Goal: Information Seeking & Learning: Find specific fact

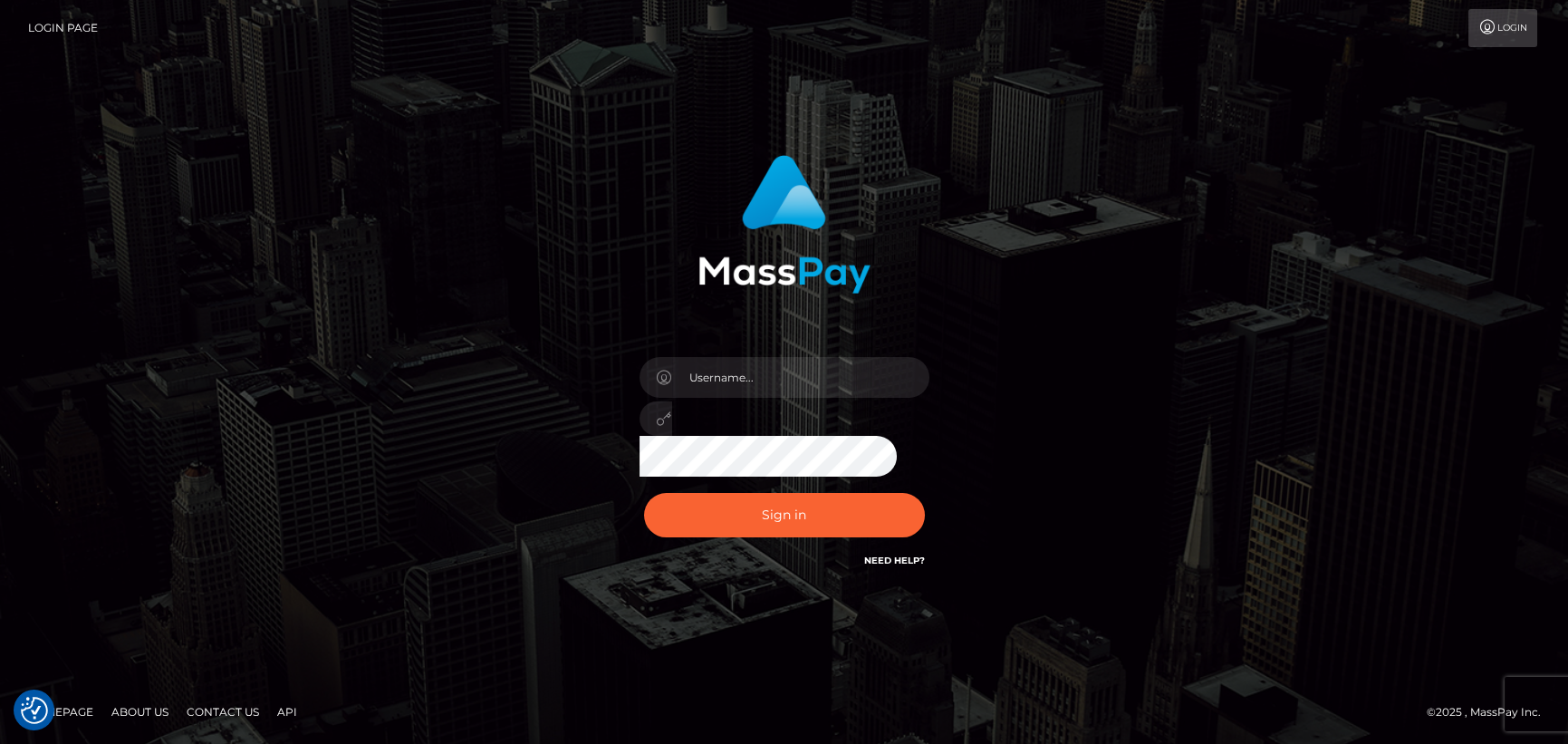
click at [733, 397] on div at bounding box center [784, 413] width 317 height 139
click at [751, 385] on input "text" at bounding box center [800, 376] width 257 height 41
click at [702, 498] on button "Sign in" at bounding box center [784, 515] width 281 height 45
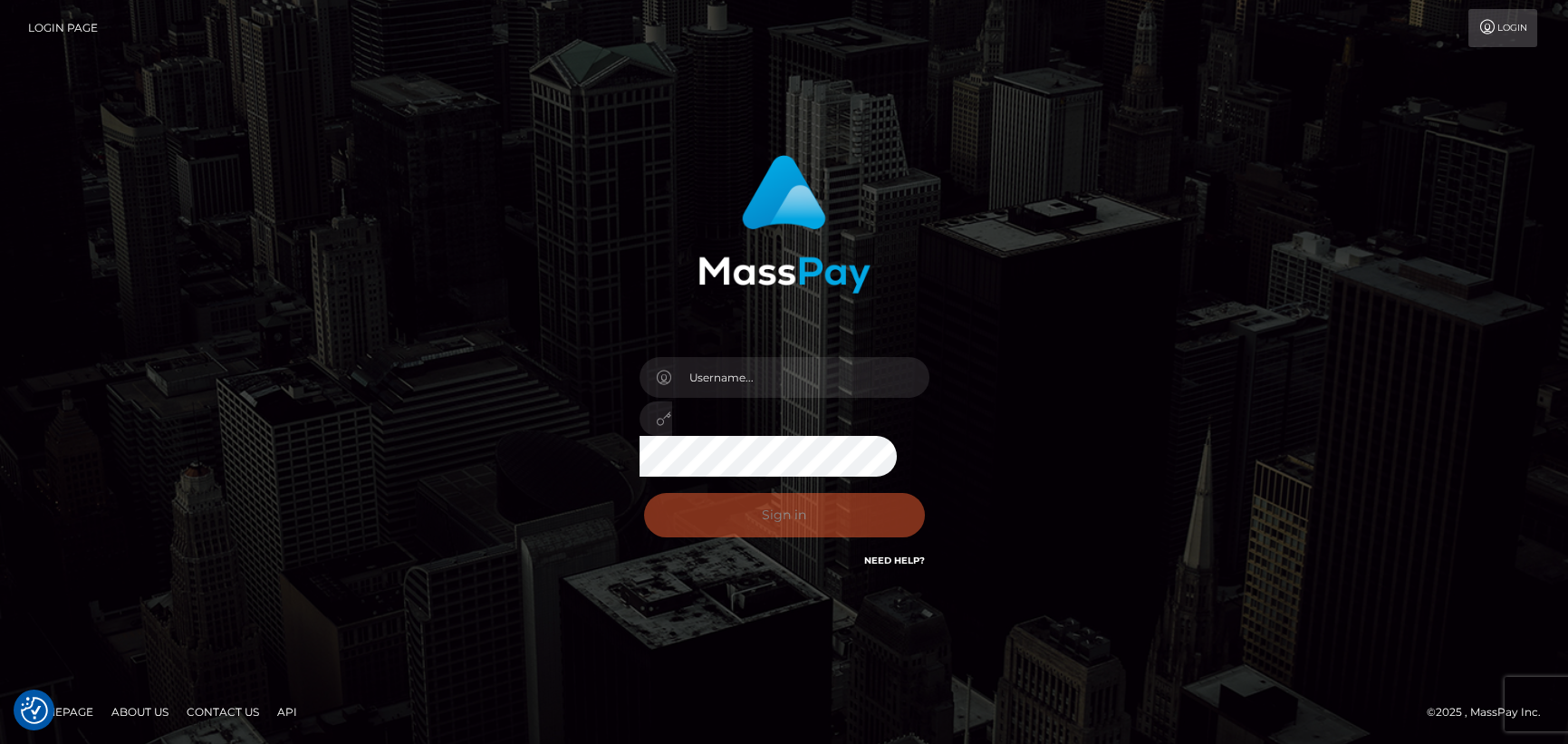
click at [716, 512] on div "Sign in Need Help?" at bounding box center [784, 521] width 317 height 80
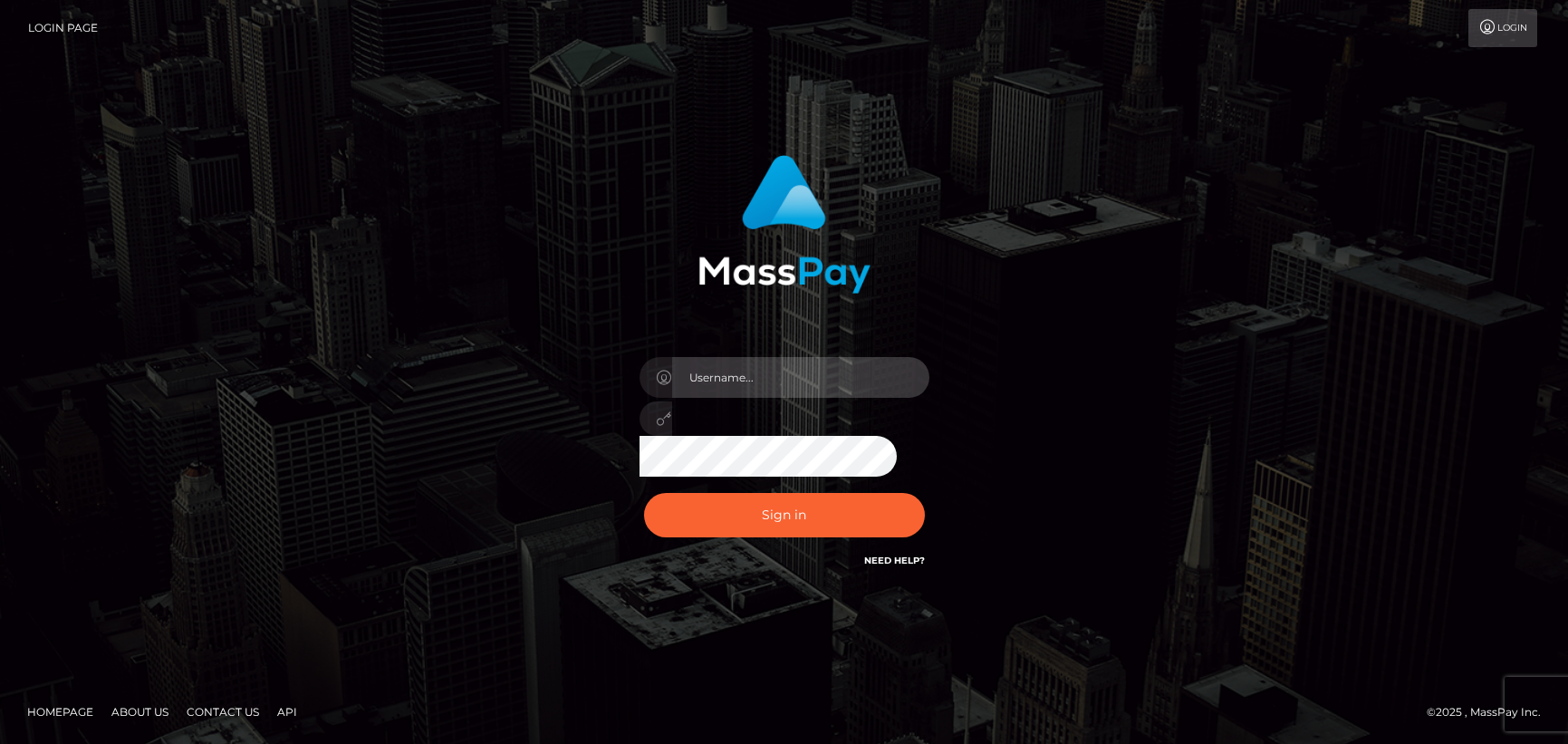
click at [768, 385] on input "text" at bounding box center [800, 376] width 257 height 41
type input "andy.wowcan"
click at [644, 493] on button "Sign in" at bounding box center [784, 515] width 281 height 45
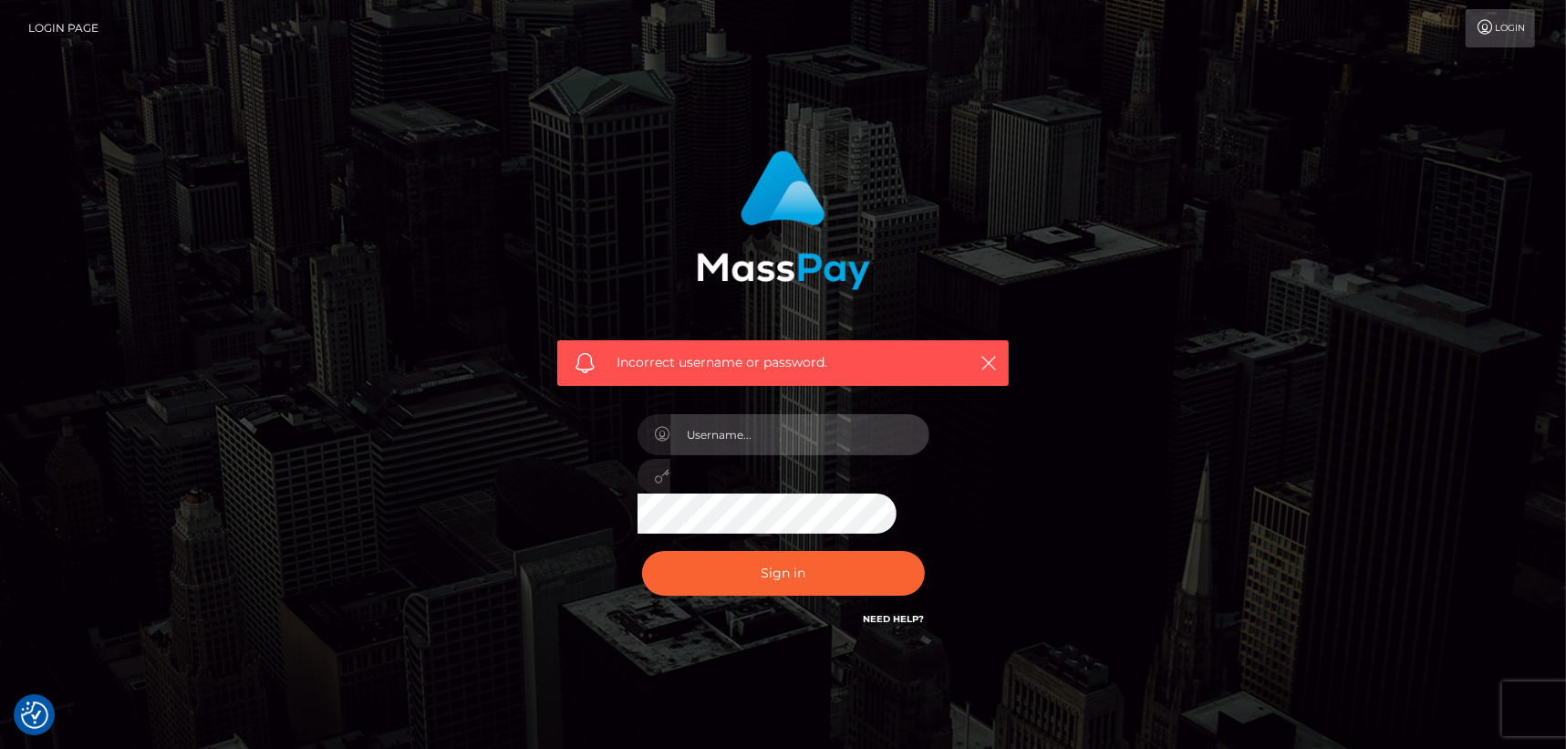
click at [774, 438] on input "text" at bounding box center [799, 434] width 259 height 41
type input "andy.wowcan"
click at [642, 551] on button "Sign in" at bounding box center [783, 573] width 283 height 45
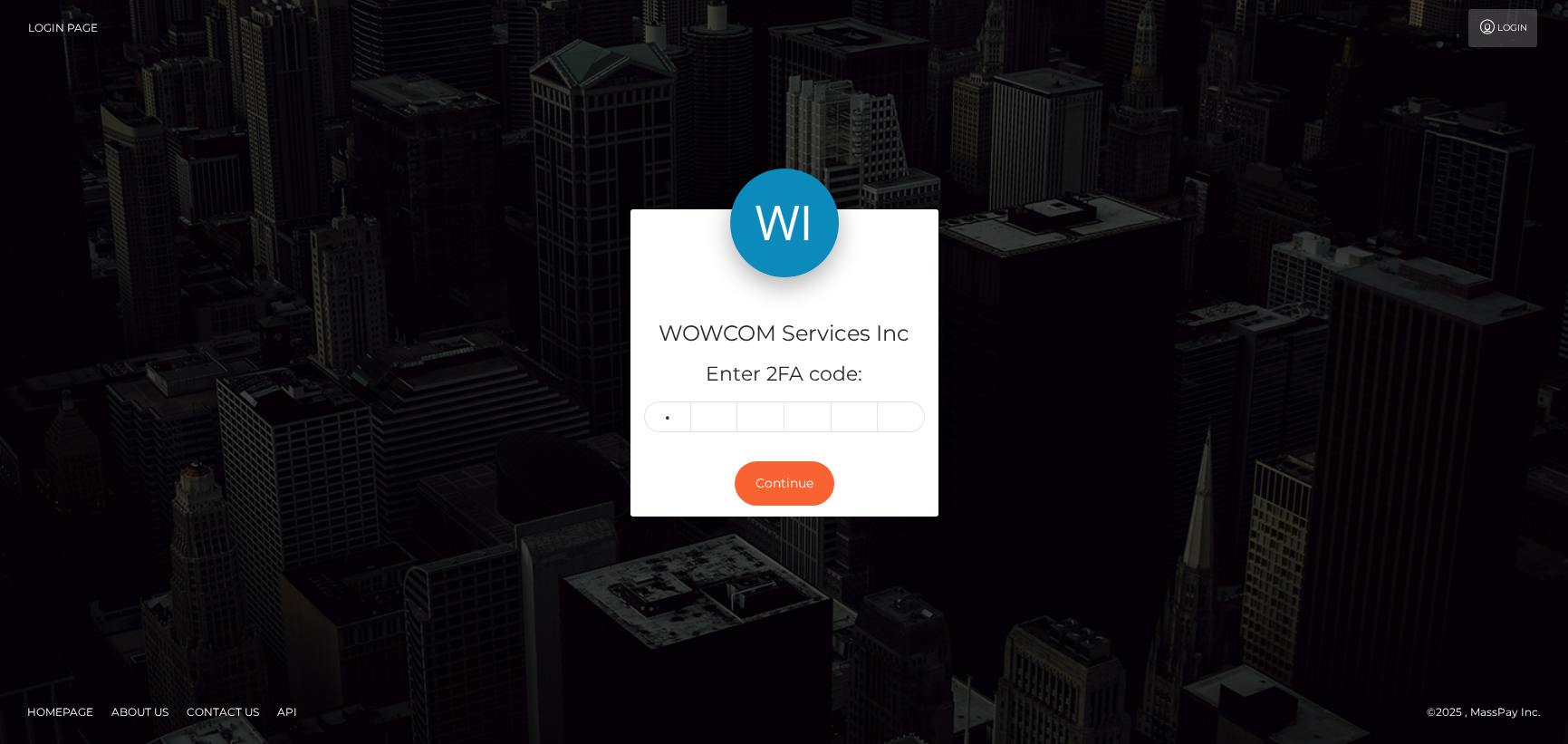
type input "8"
type input "2"
type input "8"
type input "7"
type input "9"
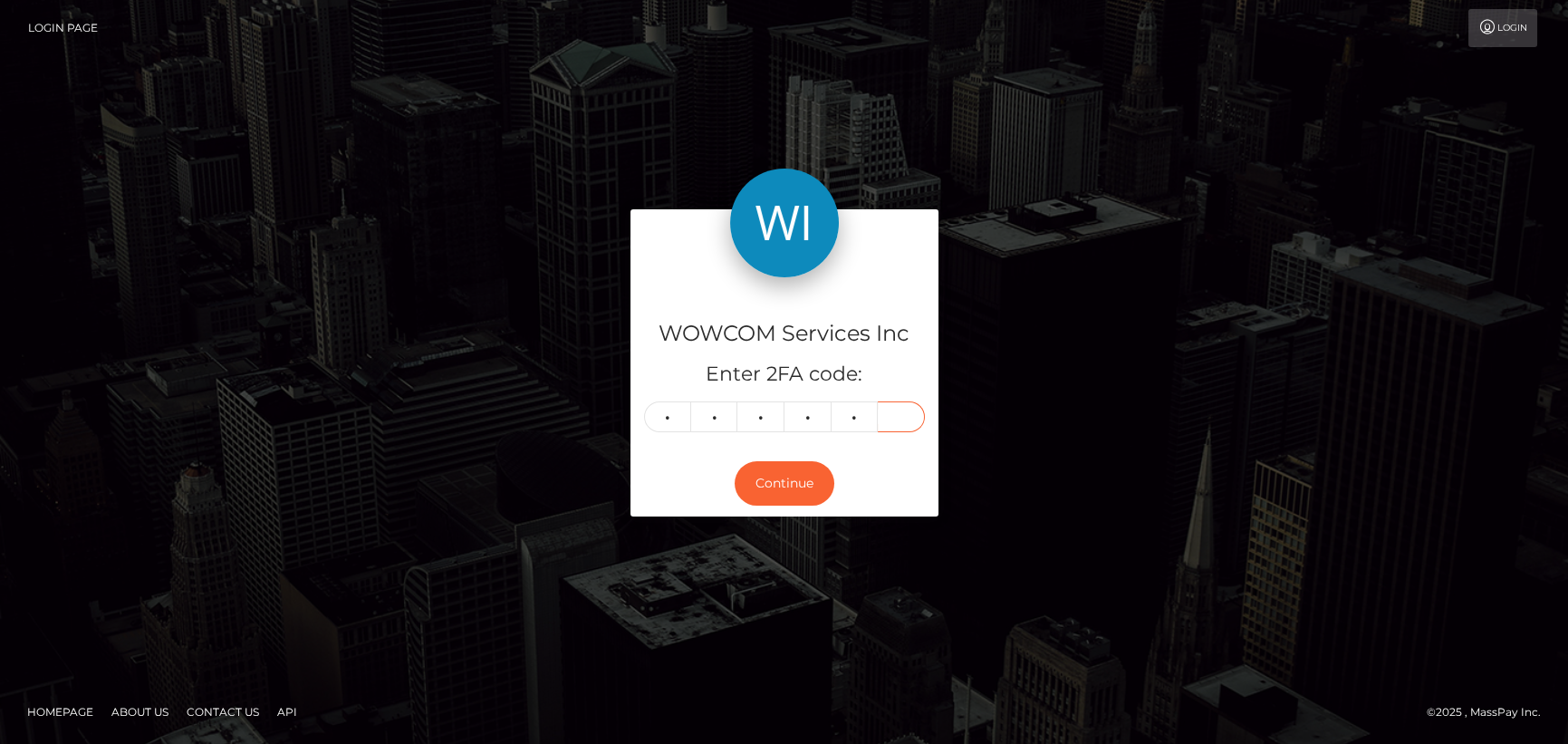
type input "4"
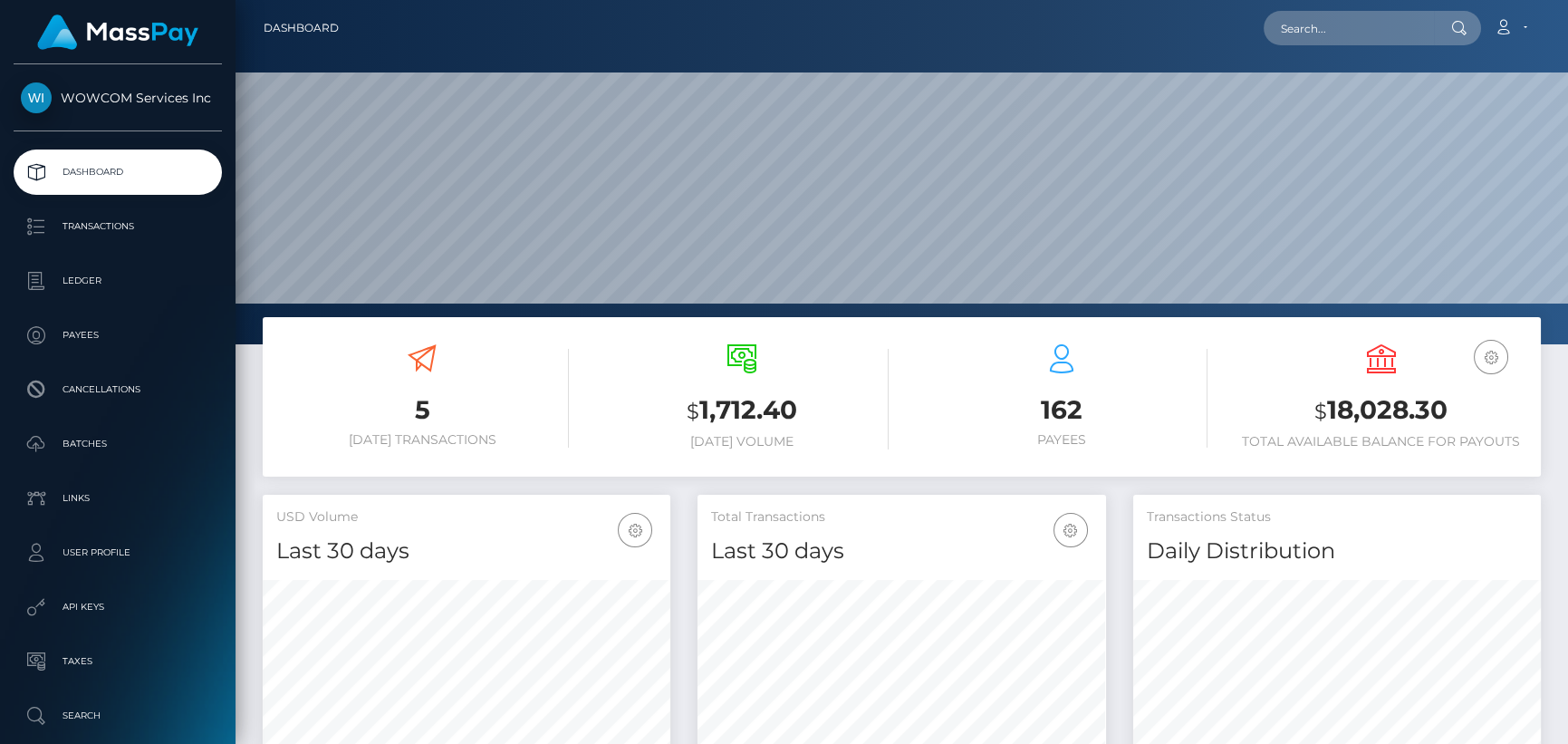
scroll to position [321, 407]
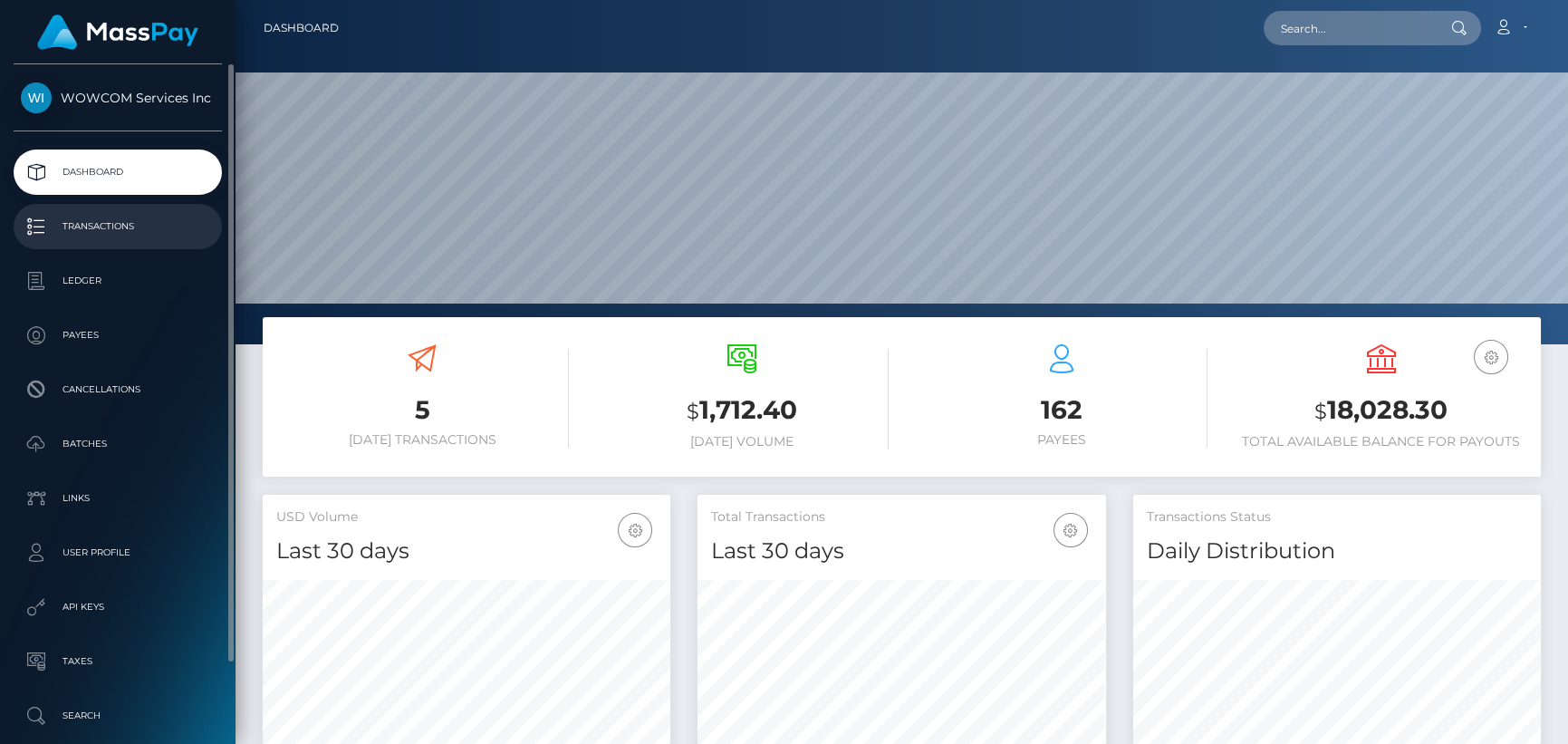
click at [140, 228] on p "Transactions" at bounding box center [117, 225] width 194 height 27
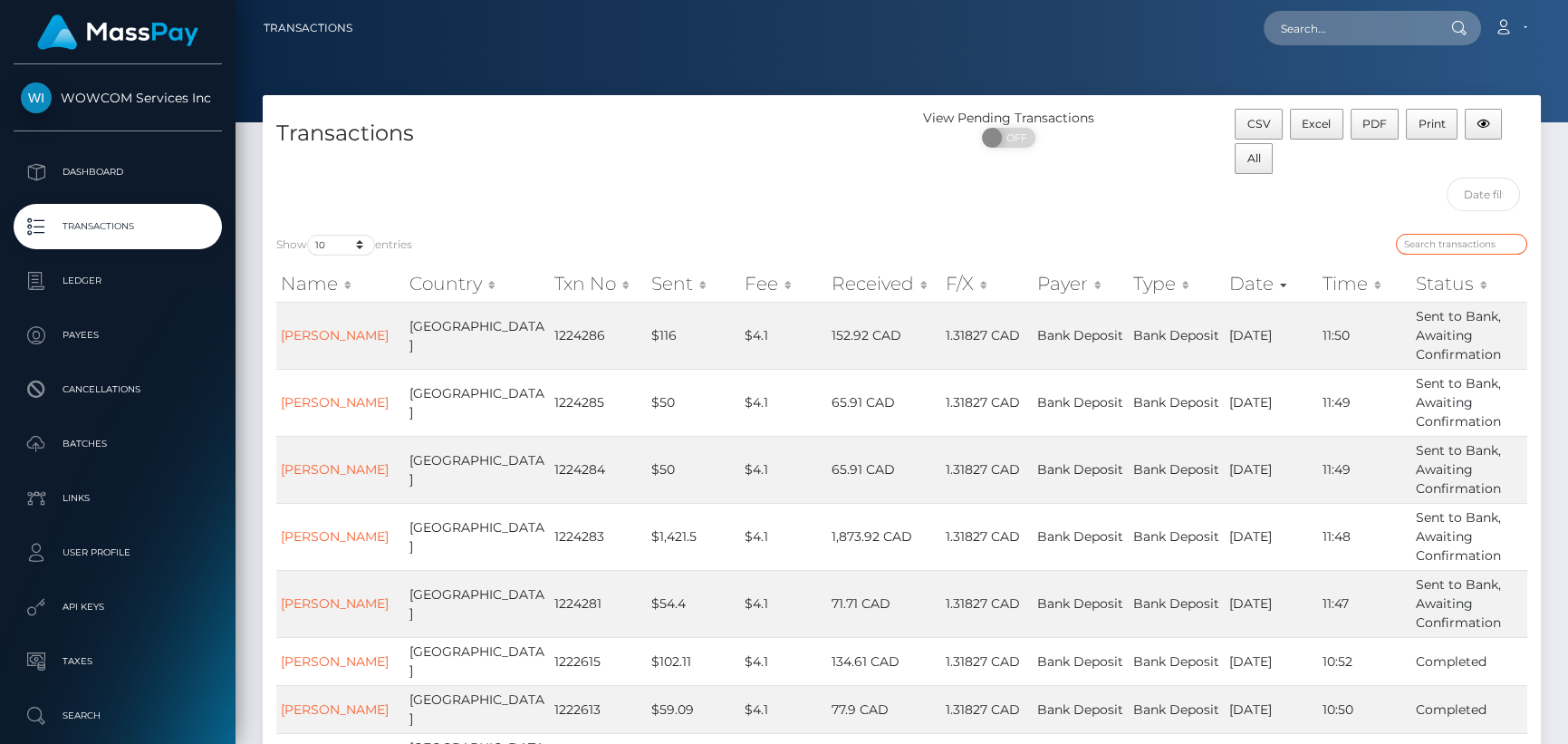
click at [1452, 233] on input "search" at bounding box center [1462, 243] width 131 height 21
paste input "9483242"
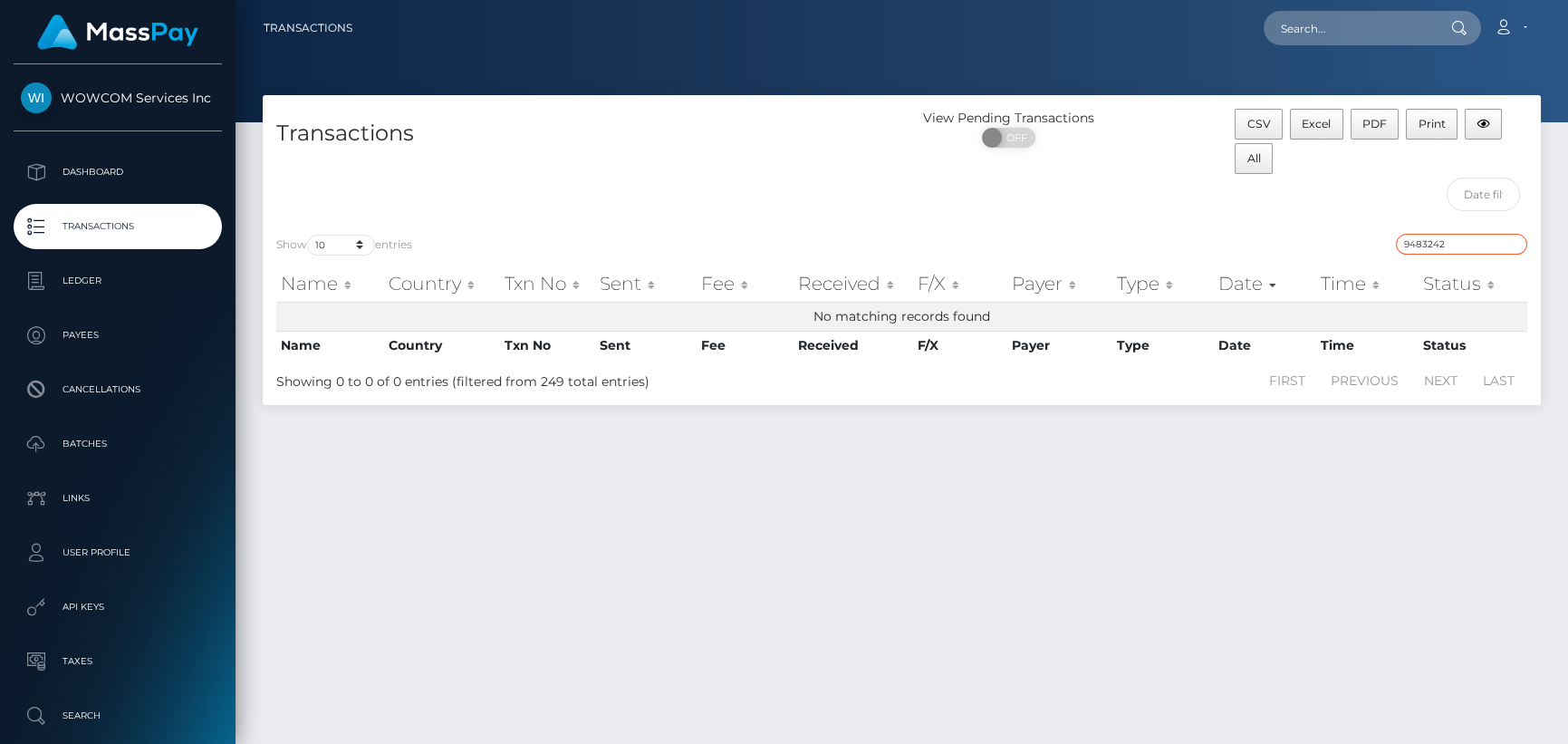
click at [1441, 245] on input "9483242" at bounding box center [1462, 243] width 131 height 21
paste input "1064057354667132751"
type input "1"
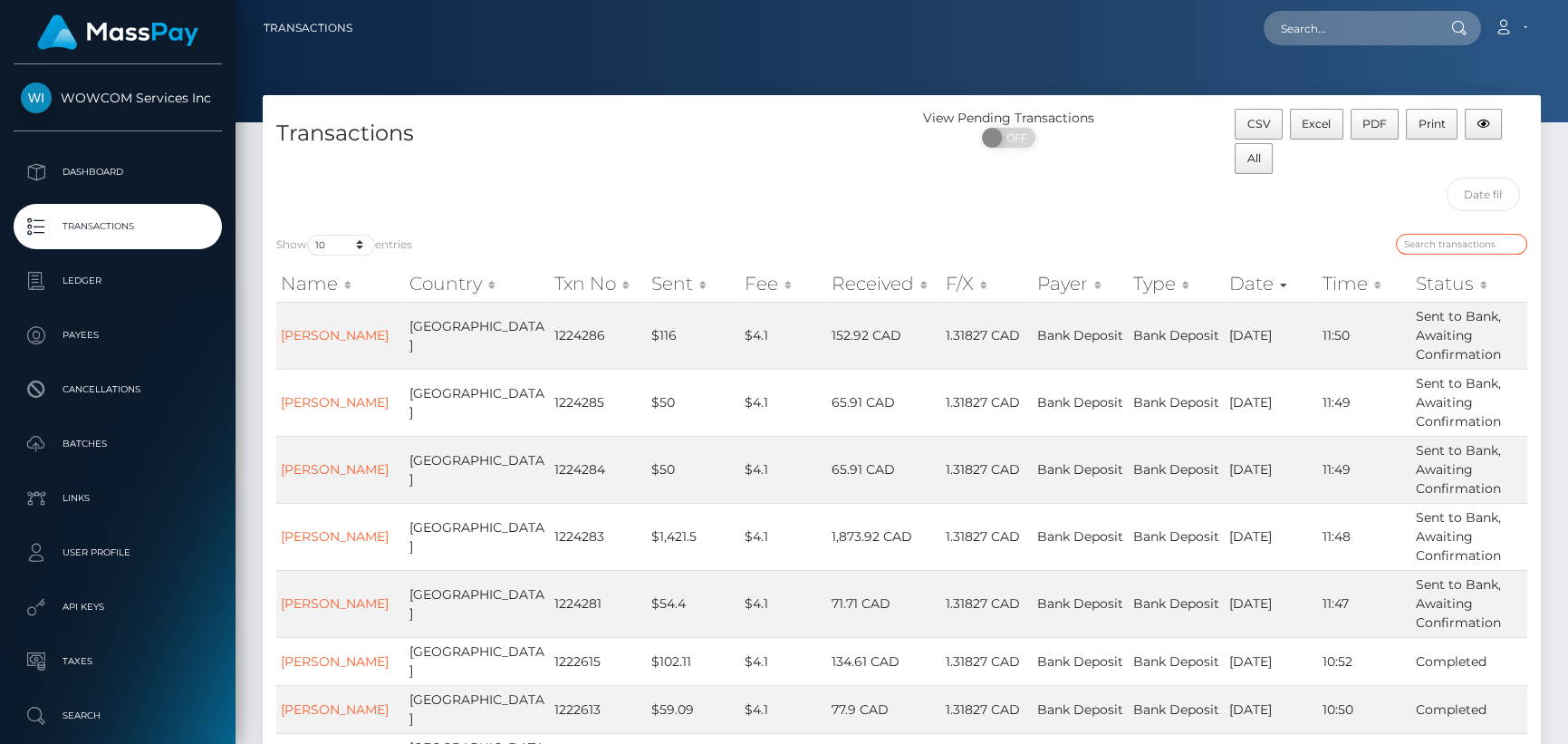
click at [1446, 238] on input "search" at bounding box center [1462, 243] width 131 height 21
paste input "18879042"
type input "18879042"
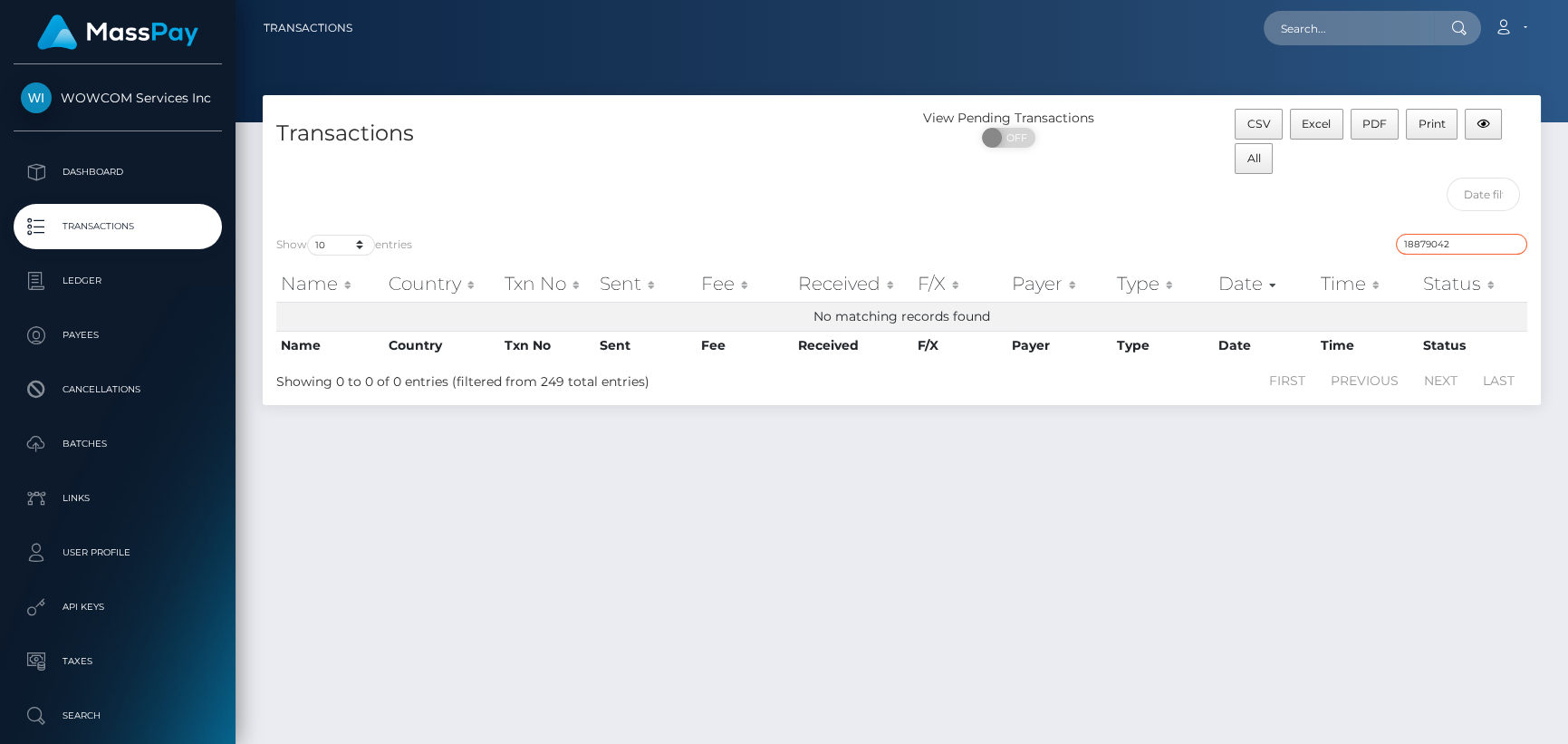
drag, startPoint x: 1489, startPoint y: 247, endPoint x: 1277, endPoint y: 233, distance: 212.5
click at [1282, 233] on div "18879042" at bounding box center [1221, 246] width 613 height 26
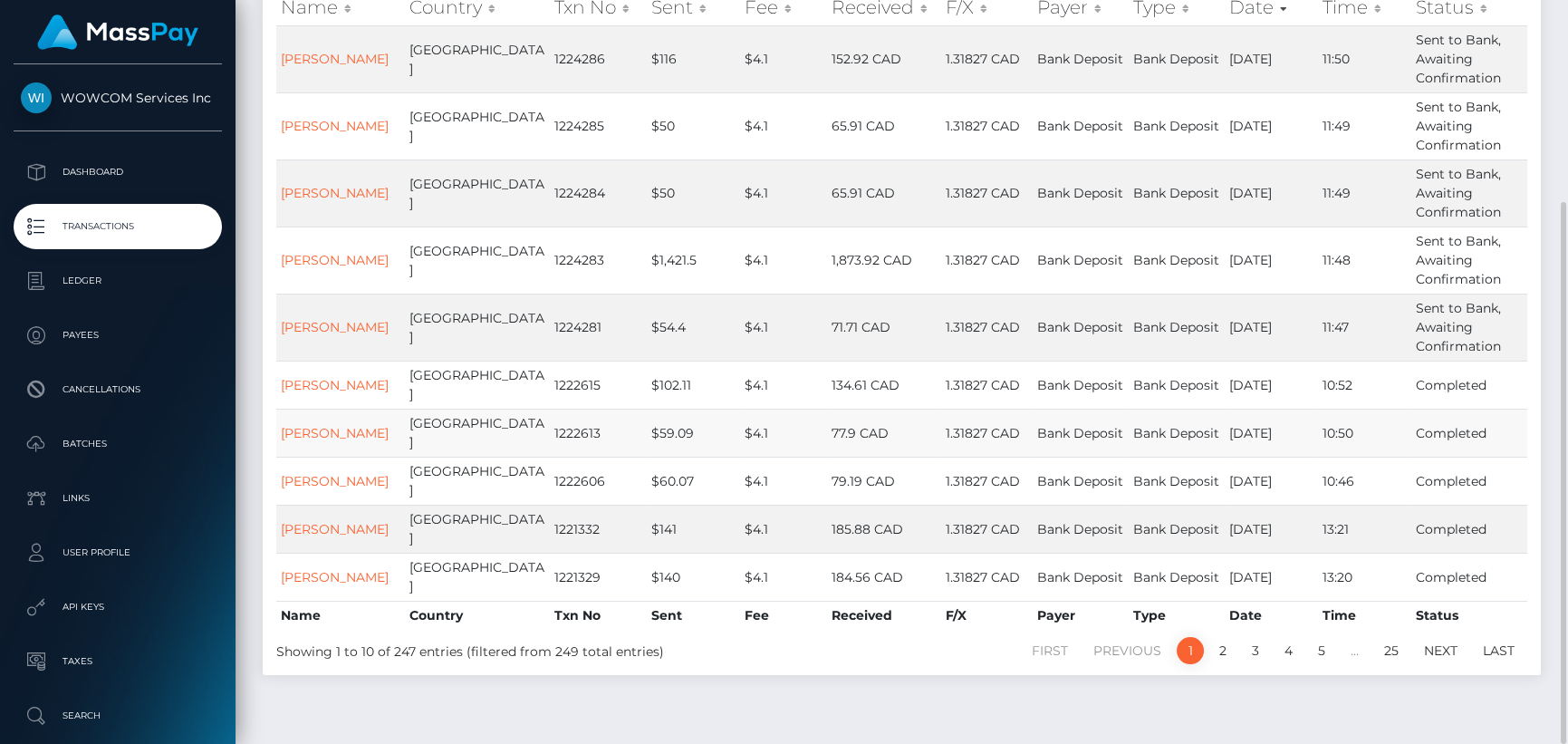
scroll to position [194, 0]
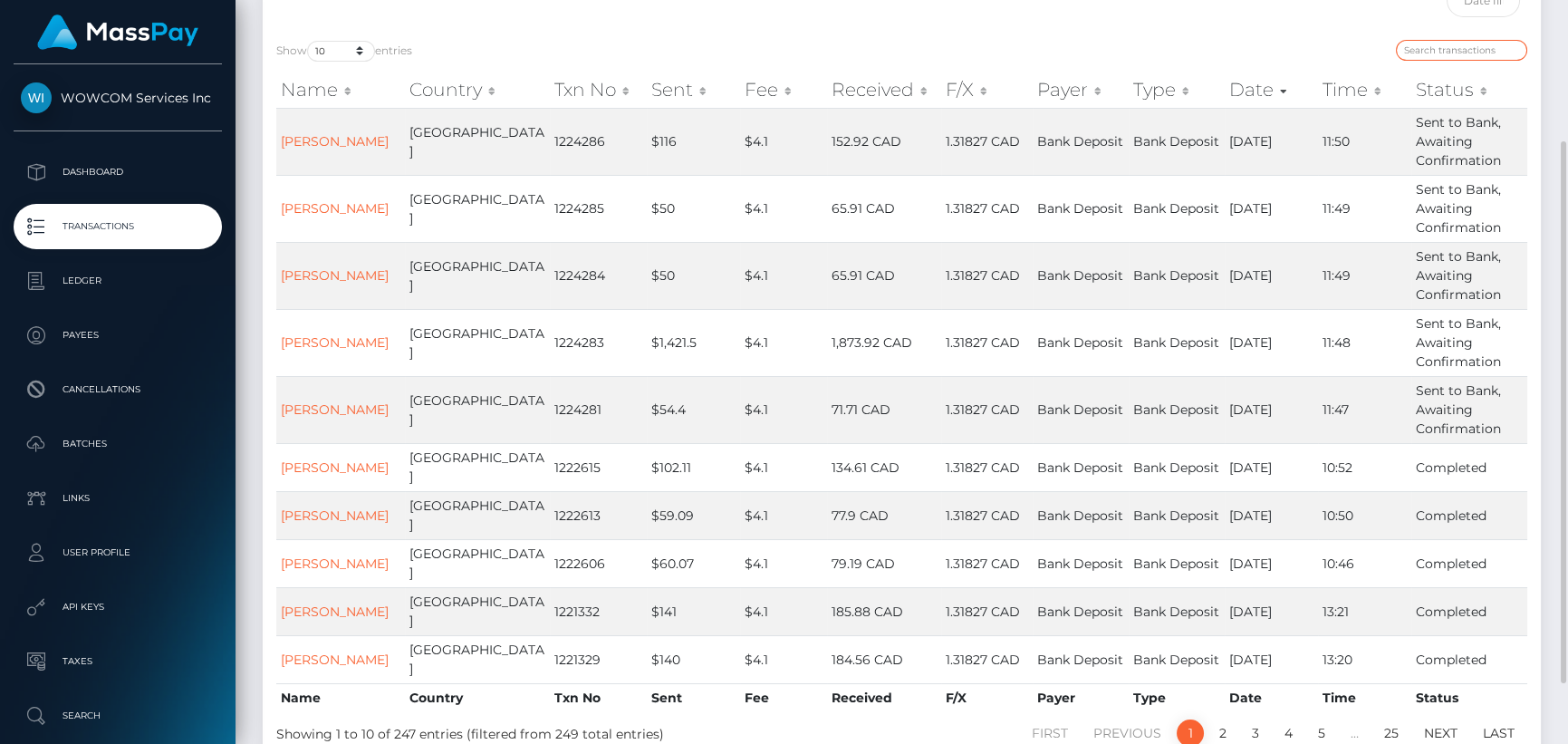
click at [1456, 54] on input "search" at bounding box center [1462, 50] width 131 height 21
paste input "526.09"
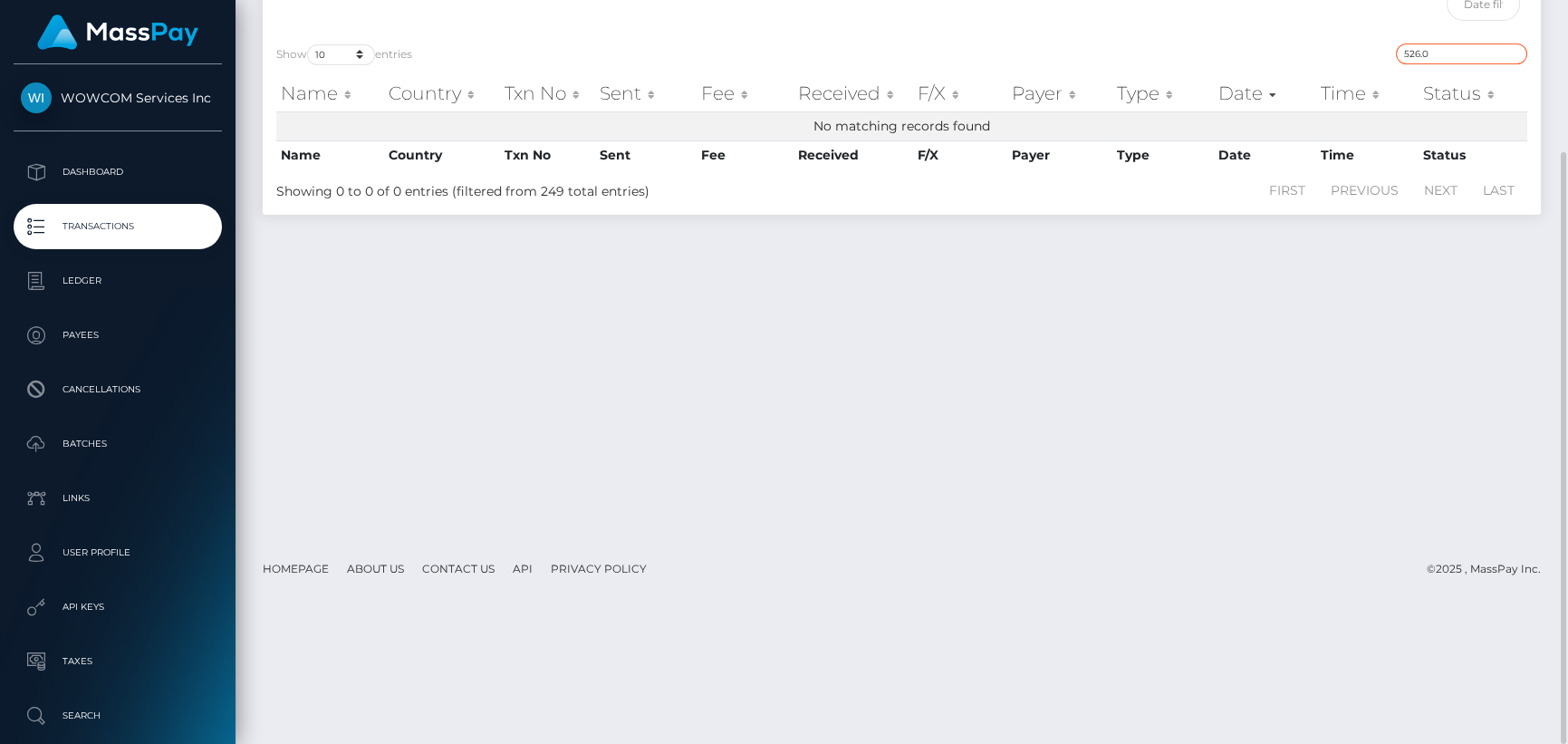
type input "526.09"
drag, startPoint x: 1458, startPoint y: 56, endPoint x: 1367, endPoint y: 54, distance: 91.0
click at [1367, 54] on div "526.09" at bounding box center [1221, 57] width 613 height 26
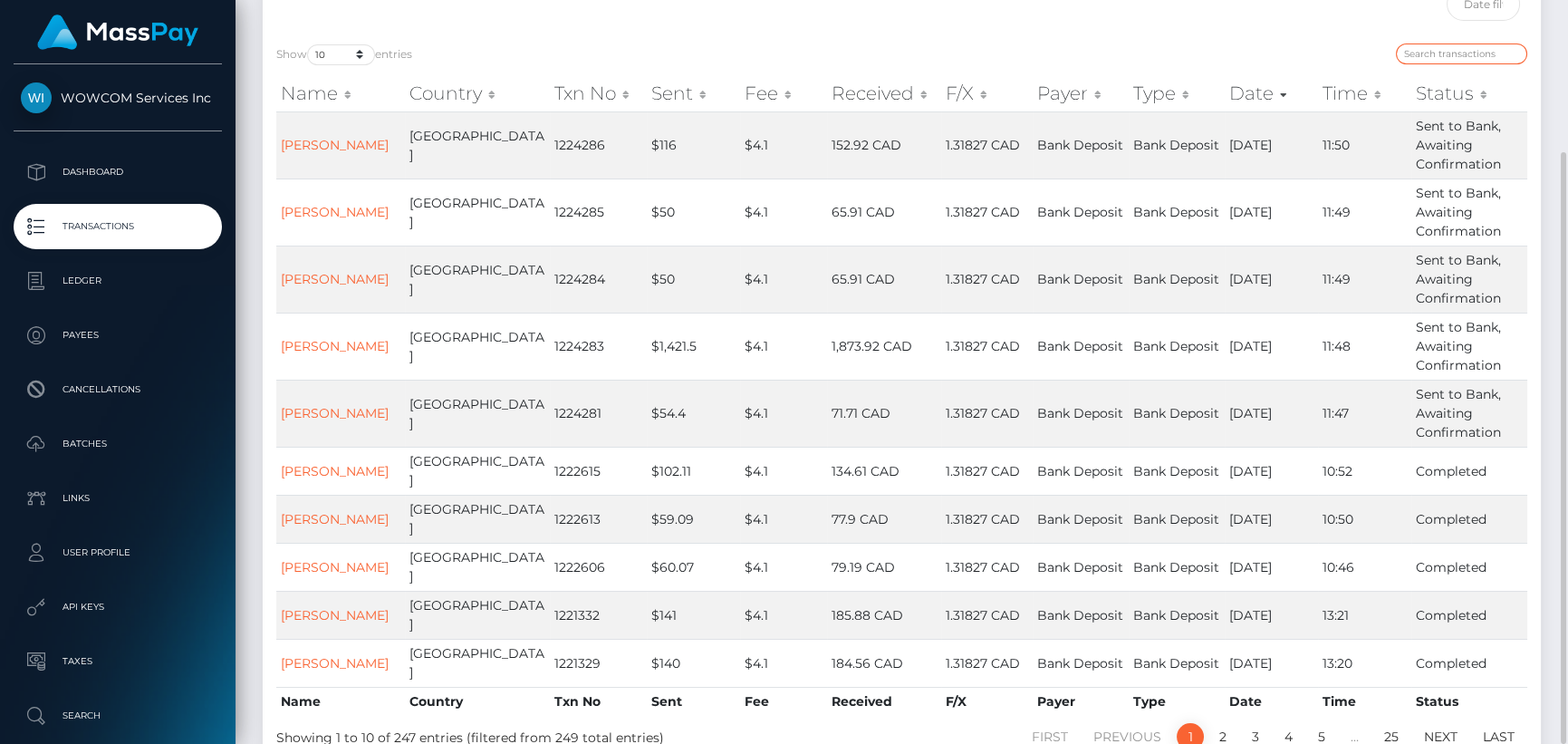
click at [1426, 53] on input "search" at bounding box center [1462, 54] width 131 height 21
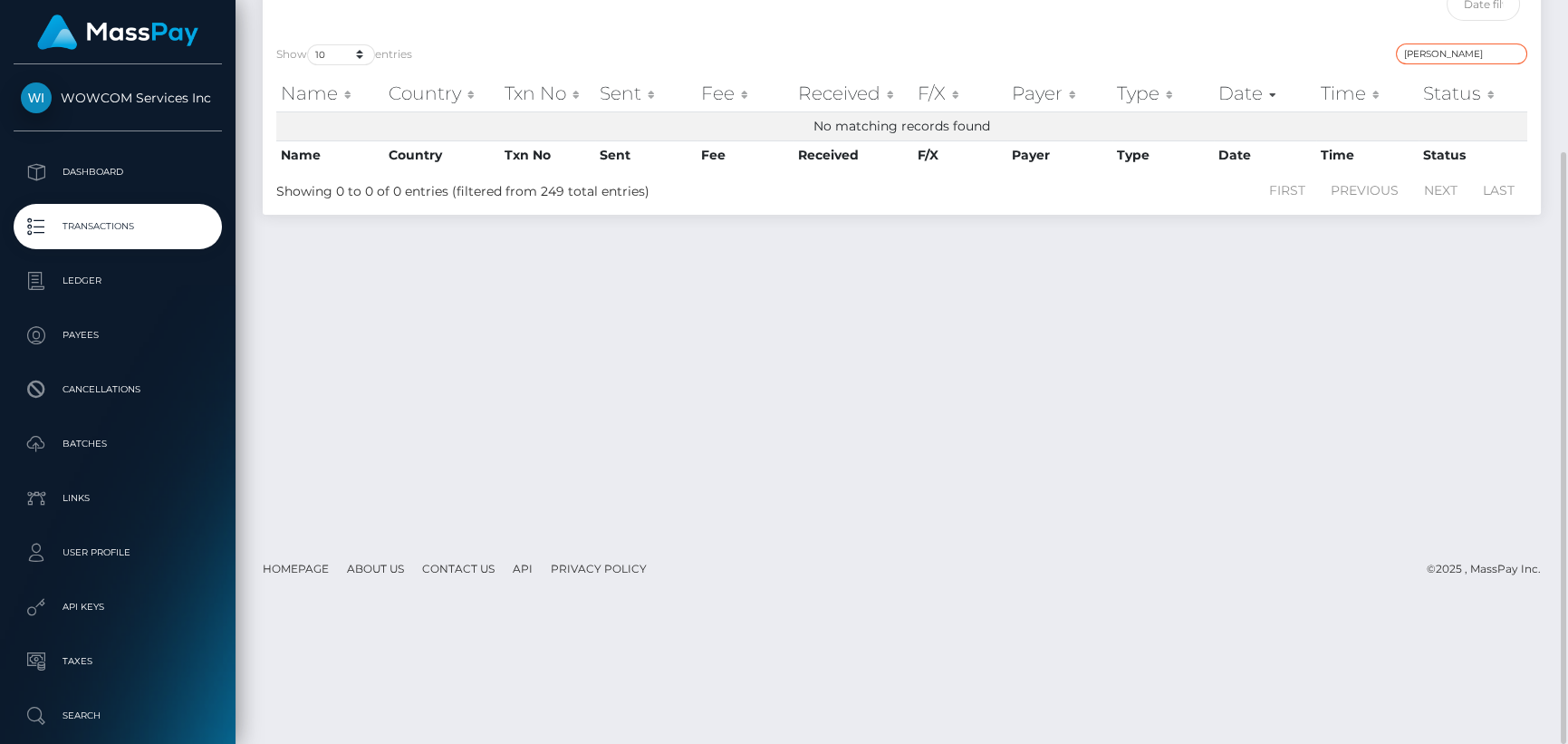
type input "Jia Yang"
drag, startPoint x: 1500, startPoint y: 38, endPoint x: 1477, endPoint y: 40, distance: 23.1
click at [1477, 40] on div "Show 10 25 50 100 250 500 1,000 3,500 entries Jia Yang Name Country Txn No Sent…" at bounding box center [902, 122] width 1278 height 185
click at [1475, 51] on input "Jia Yang" at bounding box center [1462, 54] width 131 height 21
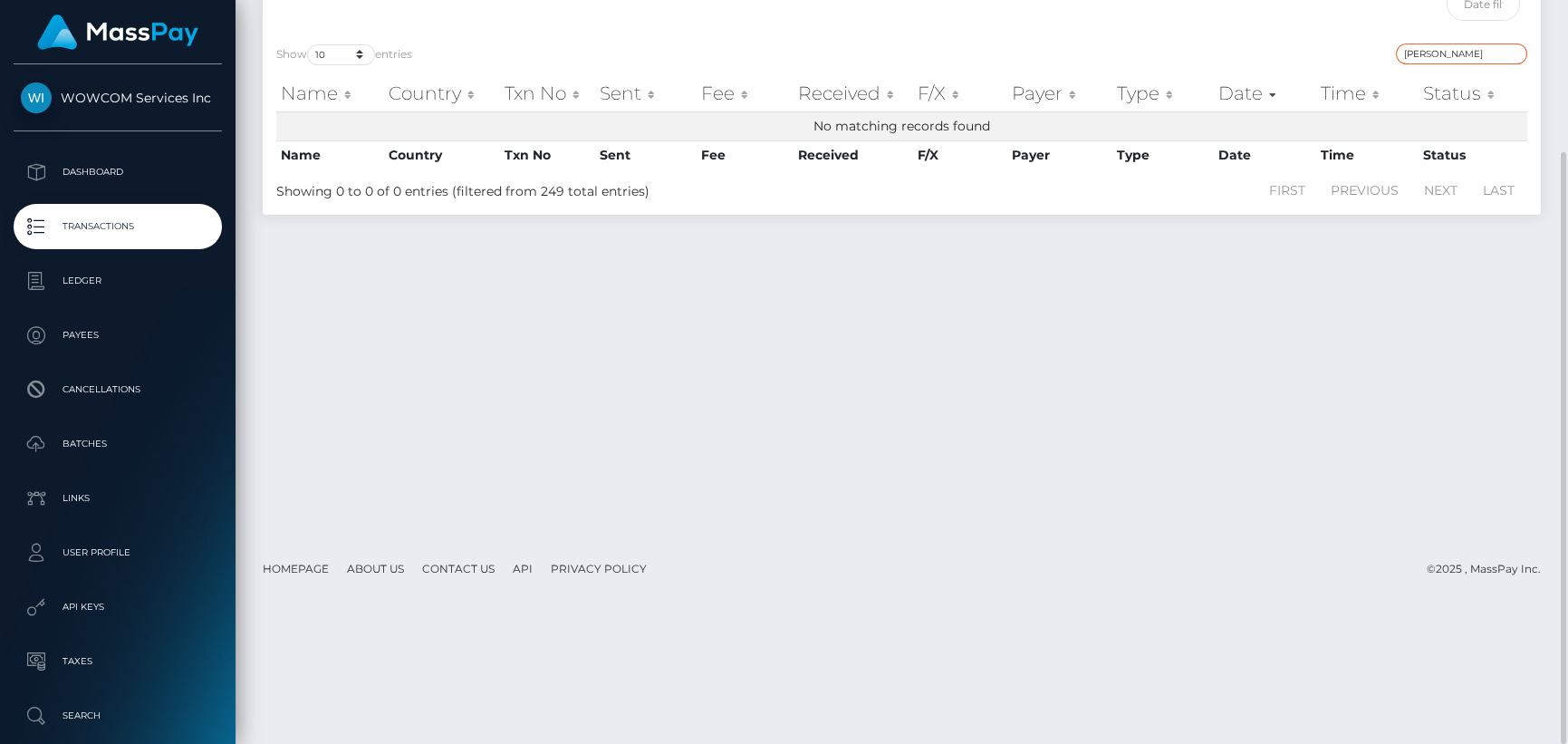
click at [1475, 51] on input "Jia Yang" at bounding box center [1462, 54] width 131 height 21
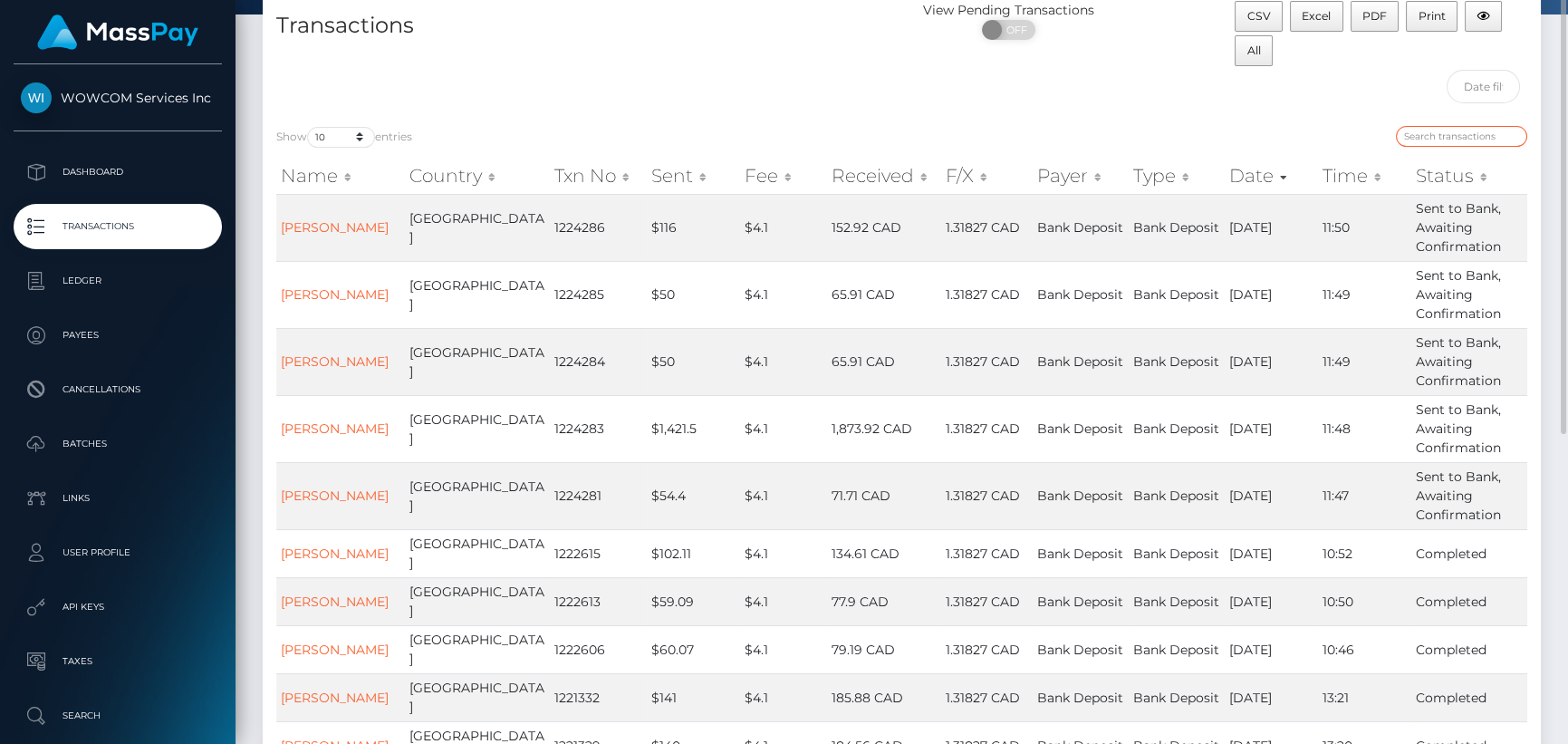
scroll to position [0, 0]
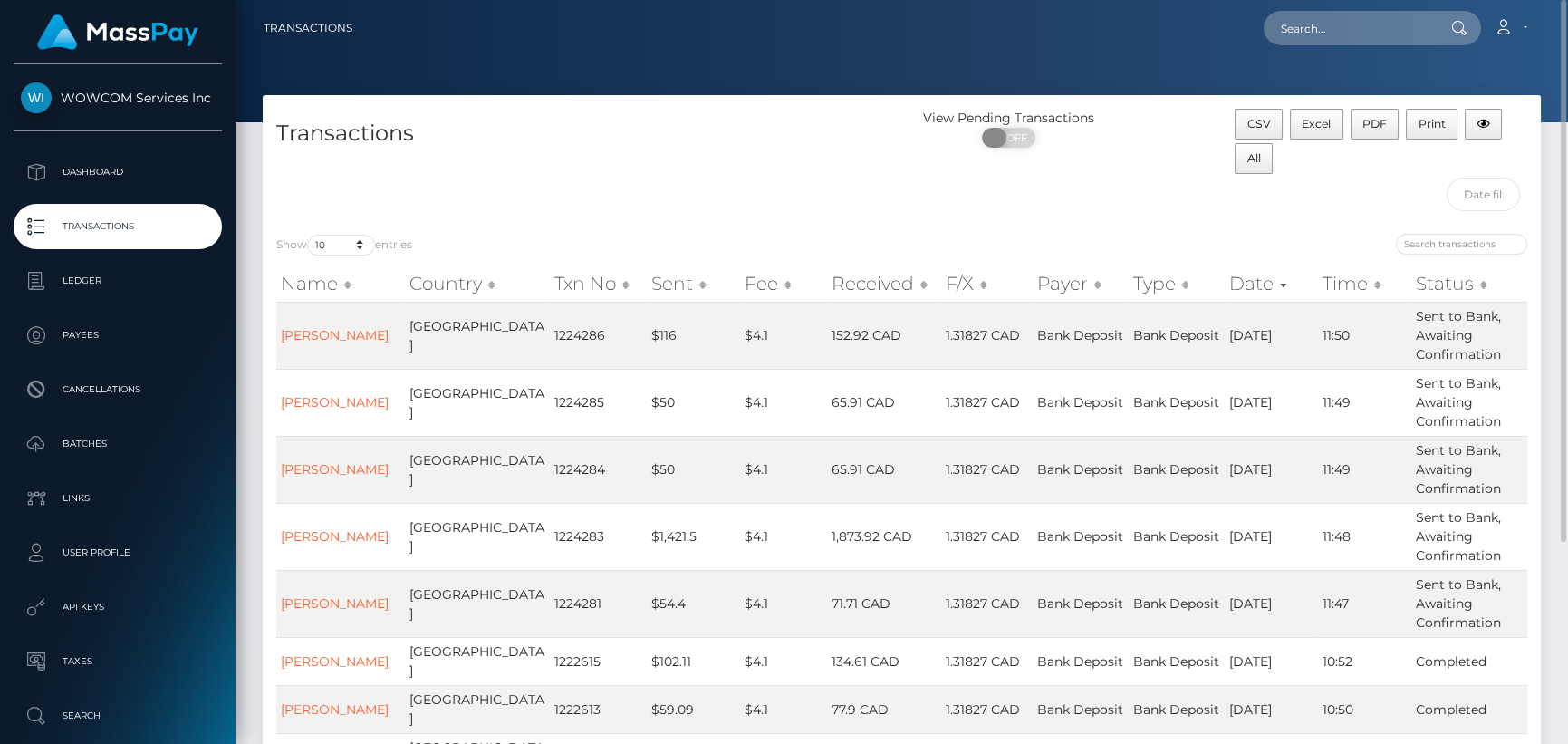
click at [1015, 143] on span "OFF" at bounding box center [1015, 138] width 46 height 20
click at [1004, 139] on span "ON" at bounding box center [1003, 138] width 46 height 20
click at [1009, 140] on span "OFF" at bounding box center [1015, 138] width 46 height 20
checkbox input "true"
click at [1483, 190] on input "text" at bounding box center [1484, 195] width 73 height 34
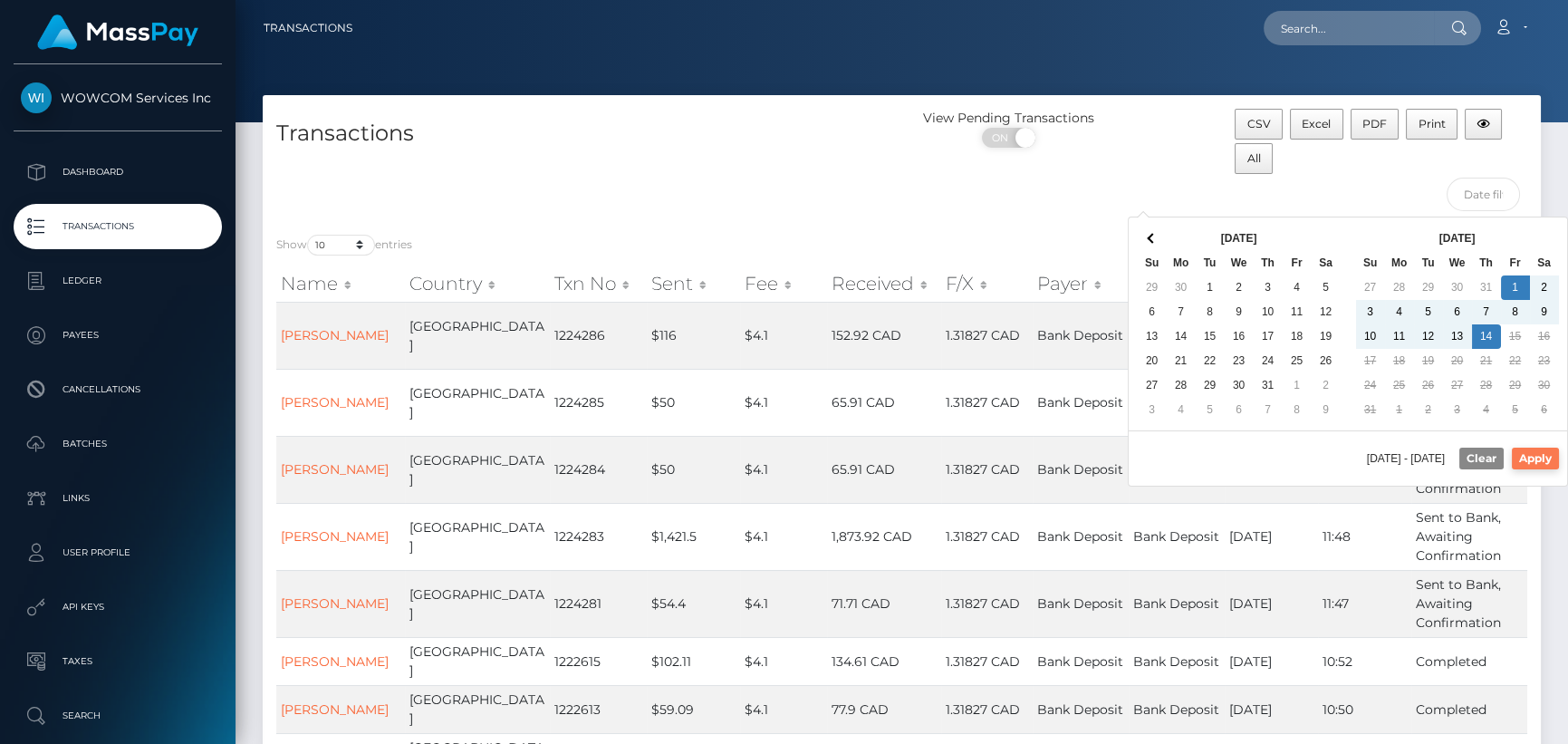
click at [1548, 463] on button "Apply" at bounding box center [1534, 459] width 47 height 22
type input "08/01/2025 - 08/14/2025"
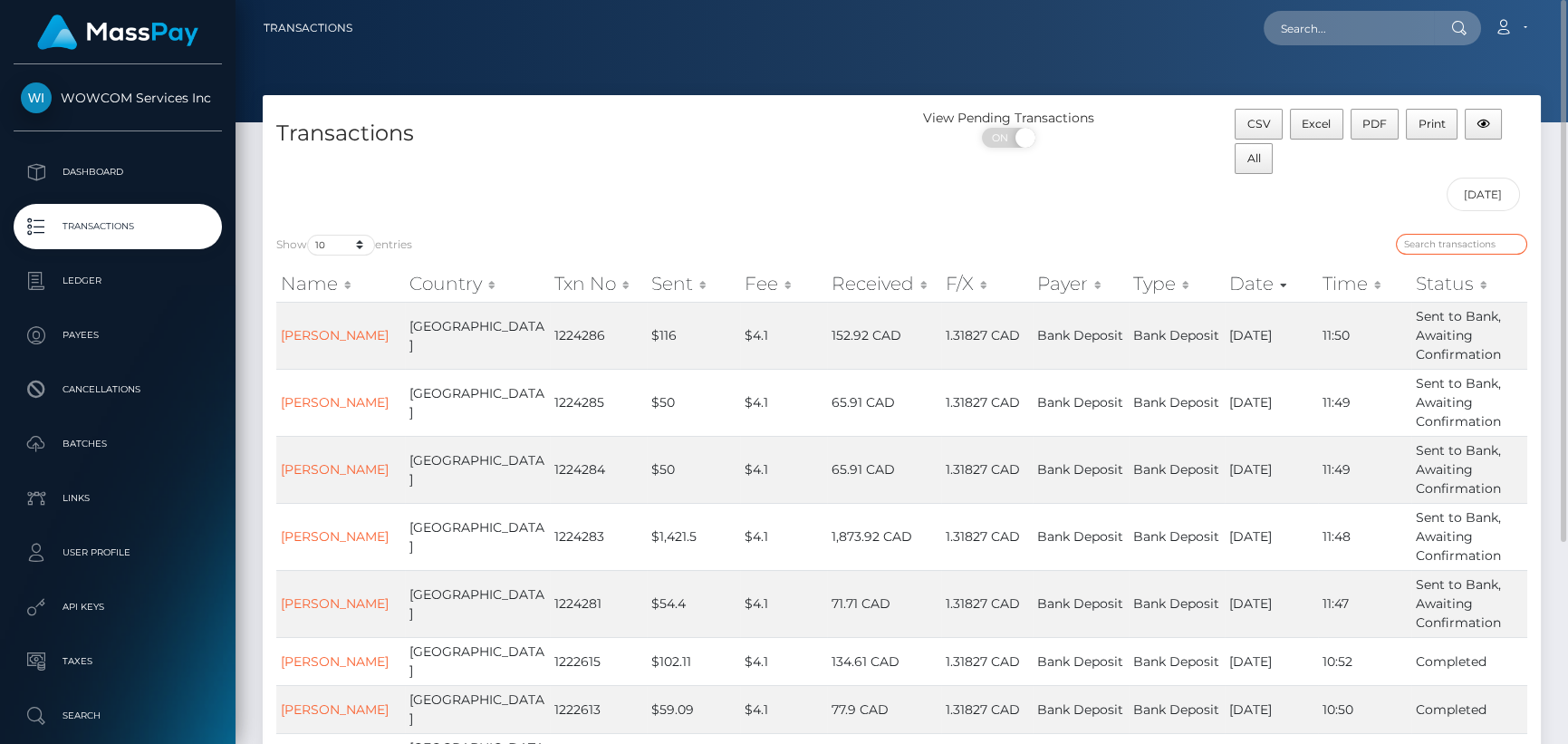
click at [1468, 244] on input "search" at bounding box center [1462, 243] width 131 height 21
paste input "526.09"
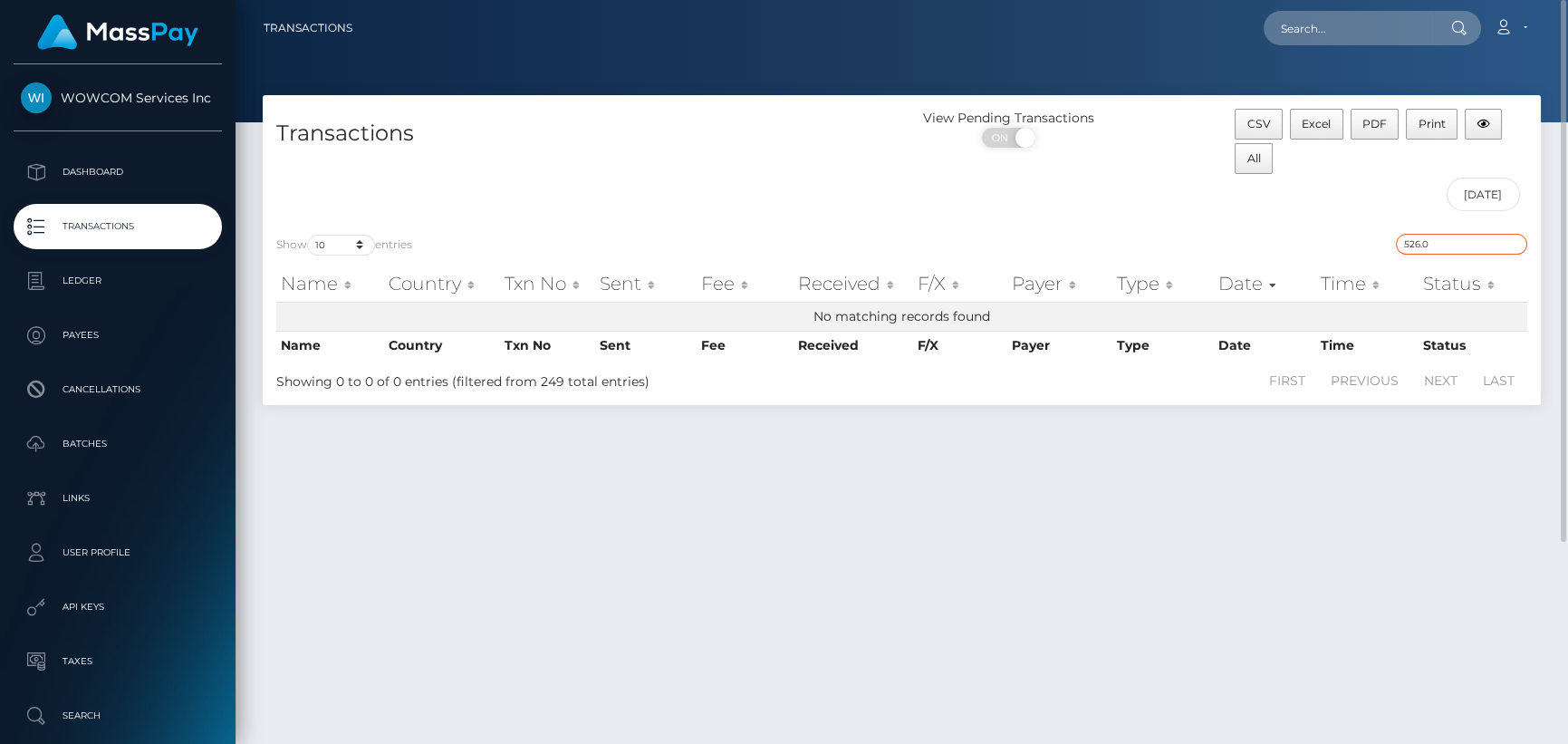
type input "526.09"
drag, startPoint x: 1480, startPoint y: 248, endPoint x: 1304, endPoint y: 226, distance: 177.4
click at [1305, 226] on div "Show 10 25 50 100 250 500 1,000 3,500 entries 526.09 Name Country Txn No Sent F…" at bounding box center [902, 313] width 1278 height 185
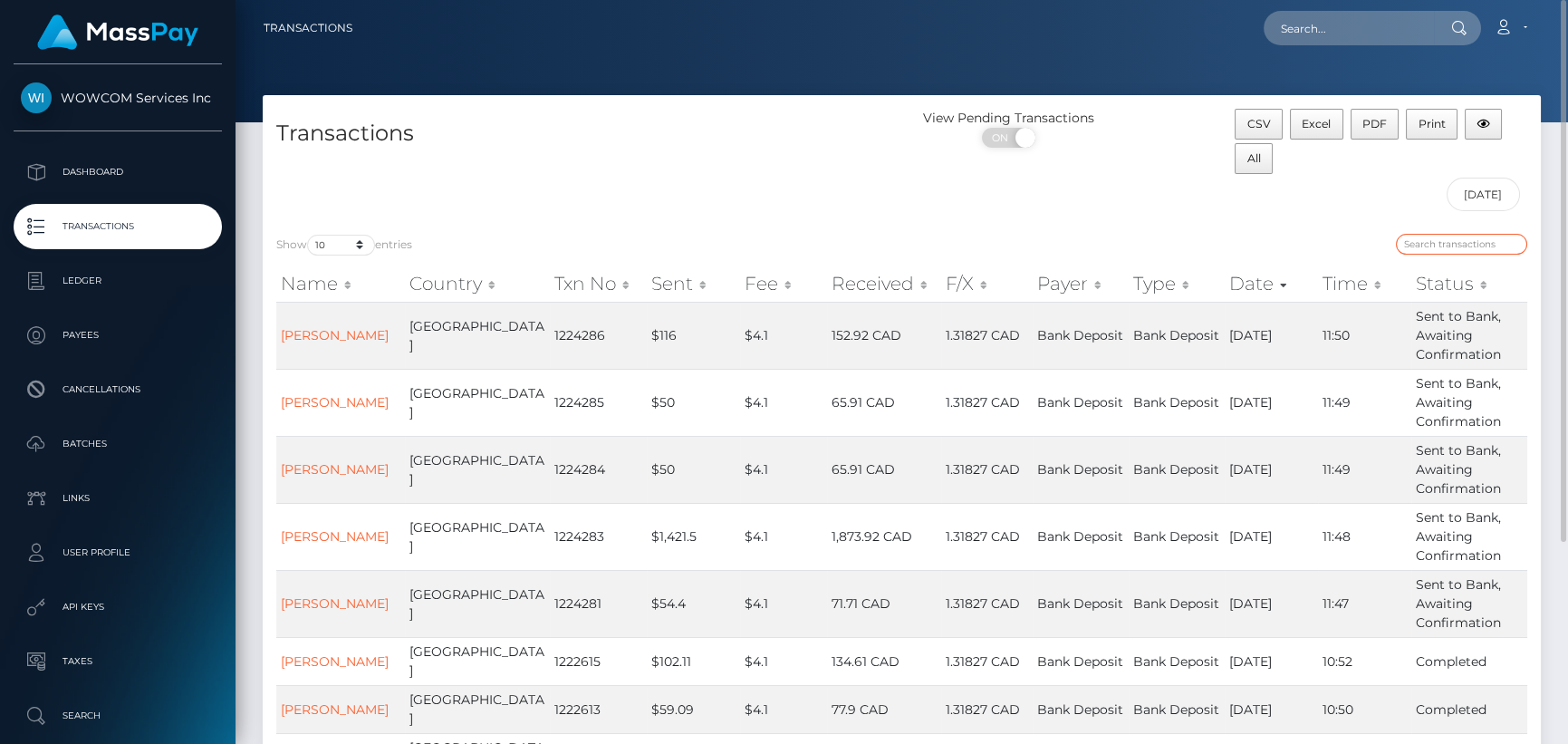
click at [1427, 242] on input "search" at bounding box center [1462, 243] width 131 height 21
paste input "[EMAIL_ADDRESS][DOMAIN_NAME]"
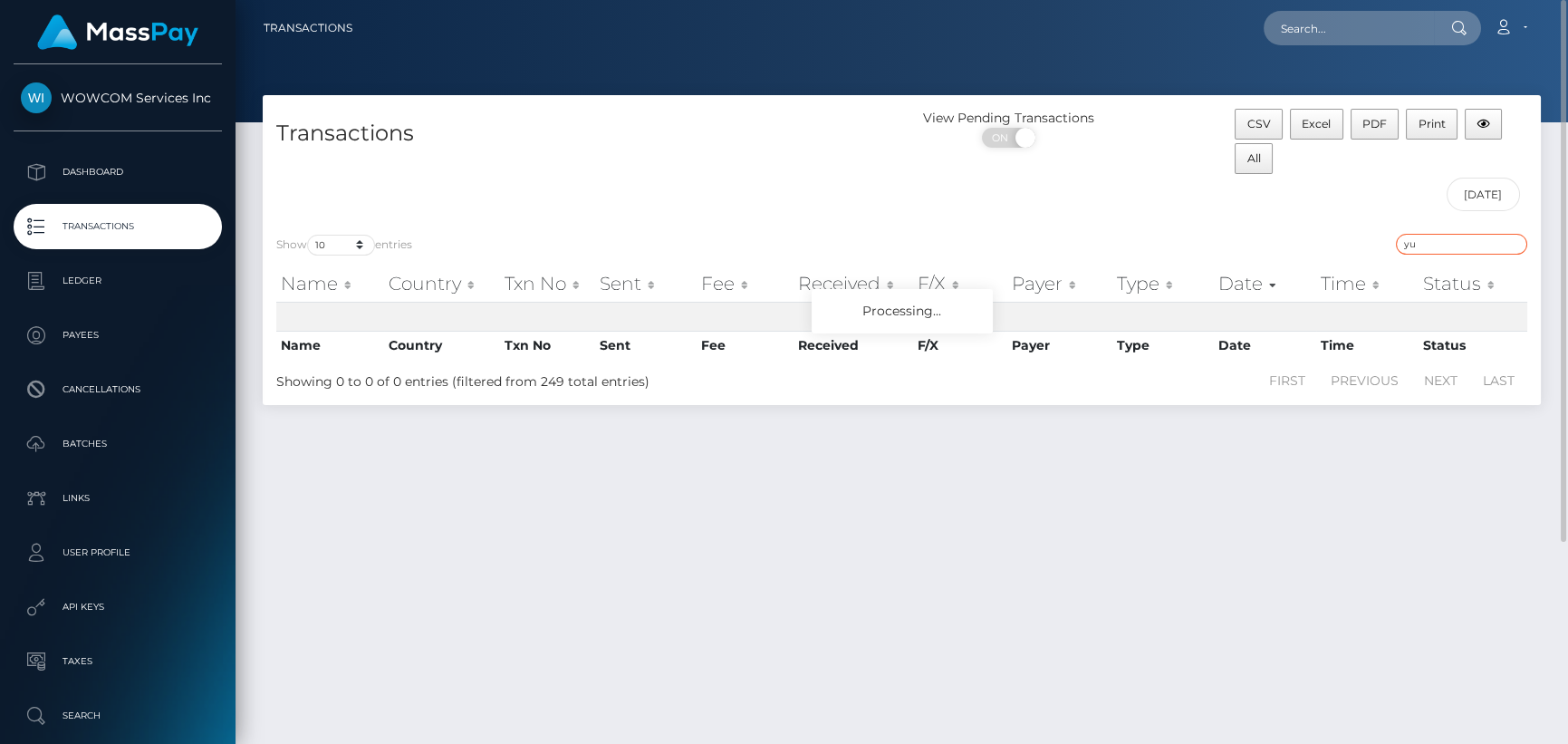
type input "y"
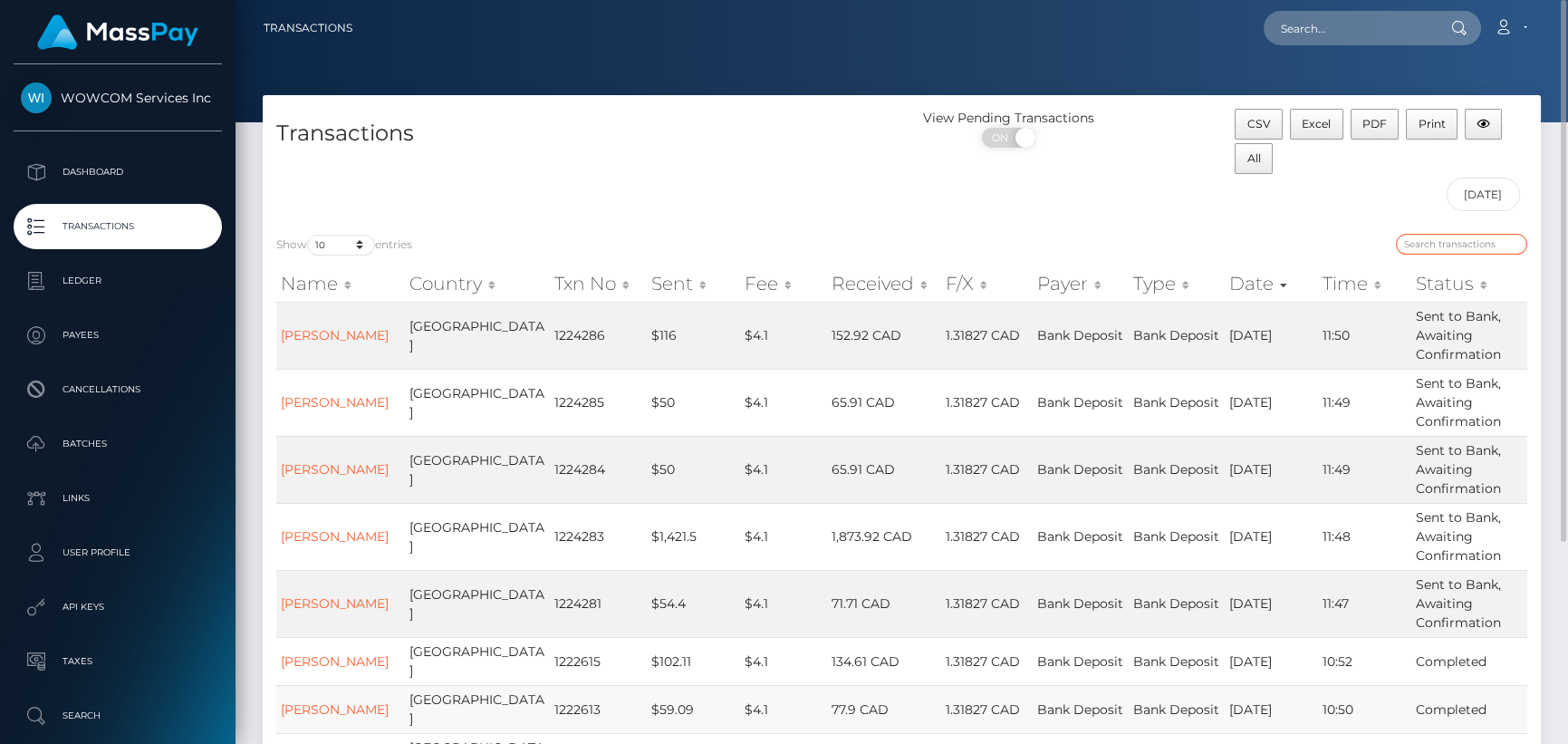
scroll to position [276, 0]
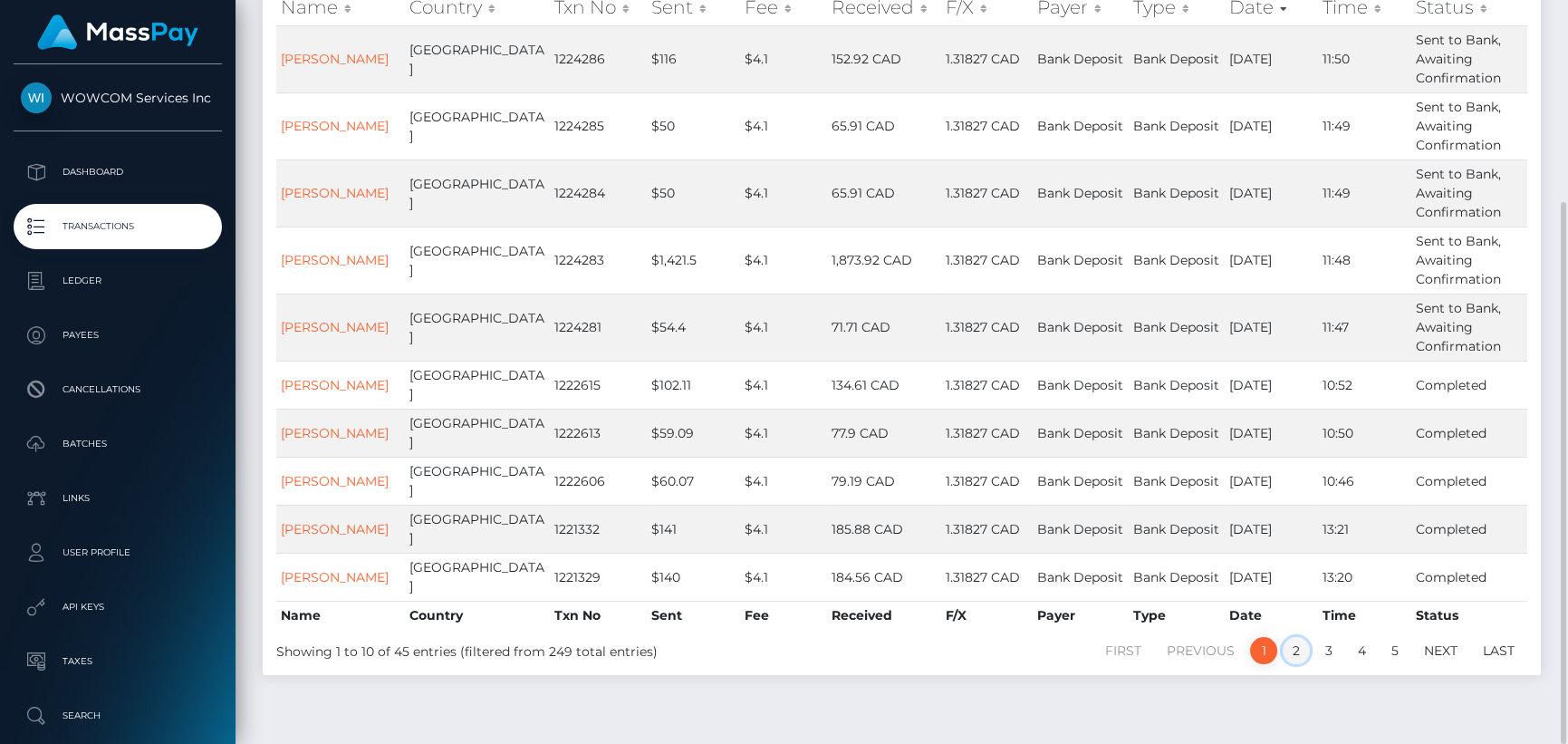
click at [1296, 637] on link "2" at bounding box center [1296, 650] width 27 height 27
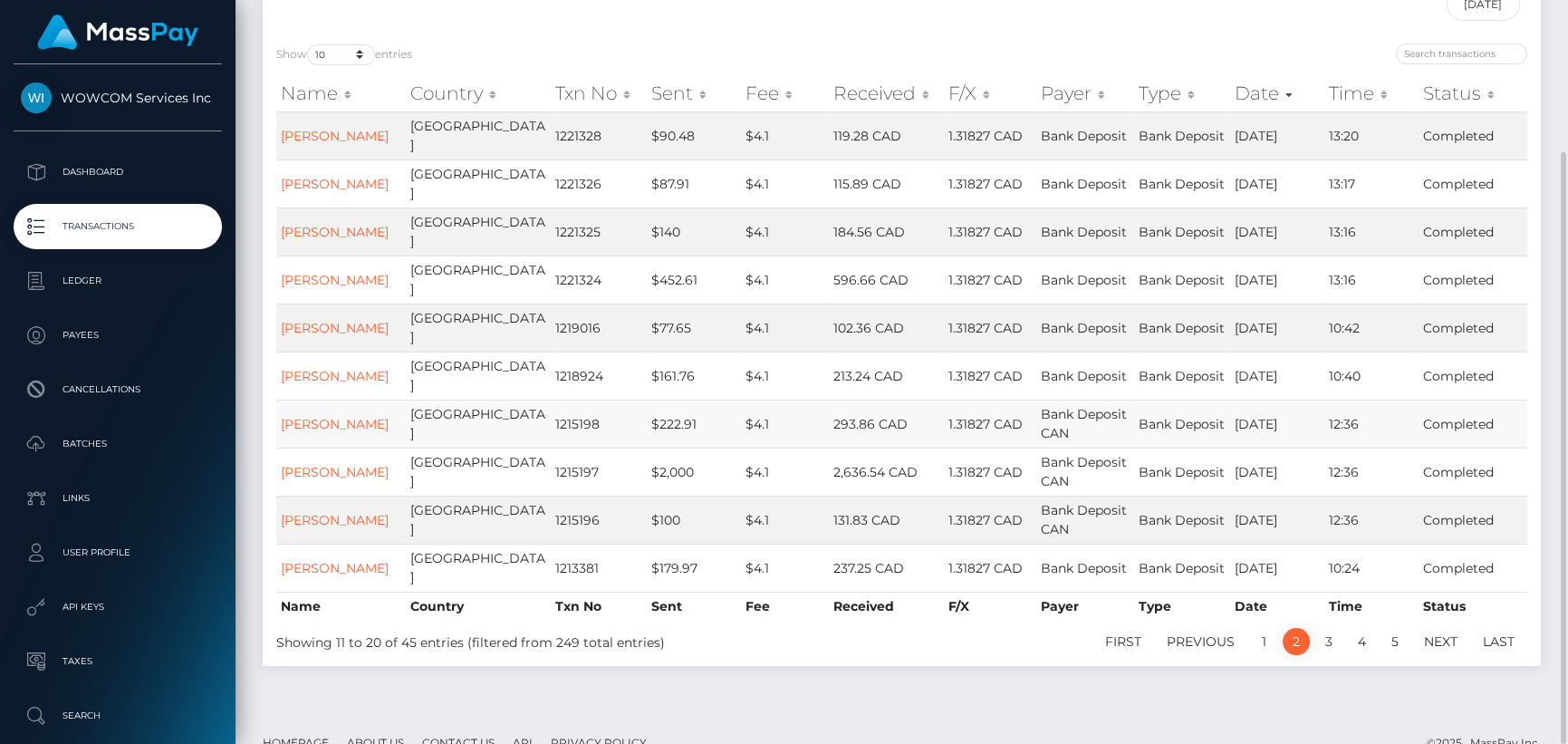
scroll to position [108, 0]
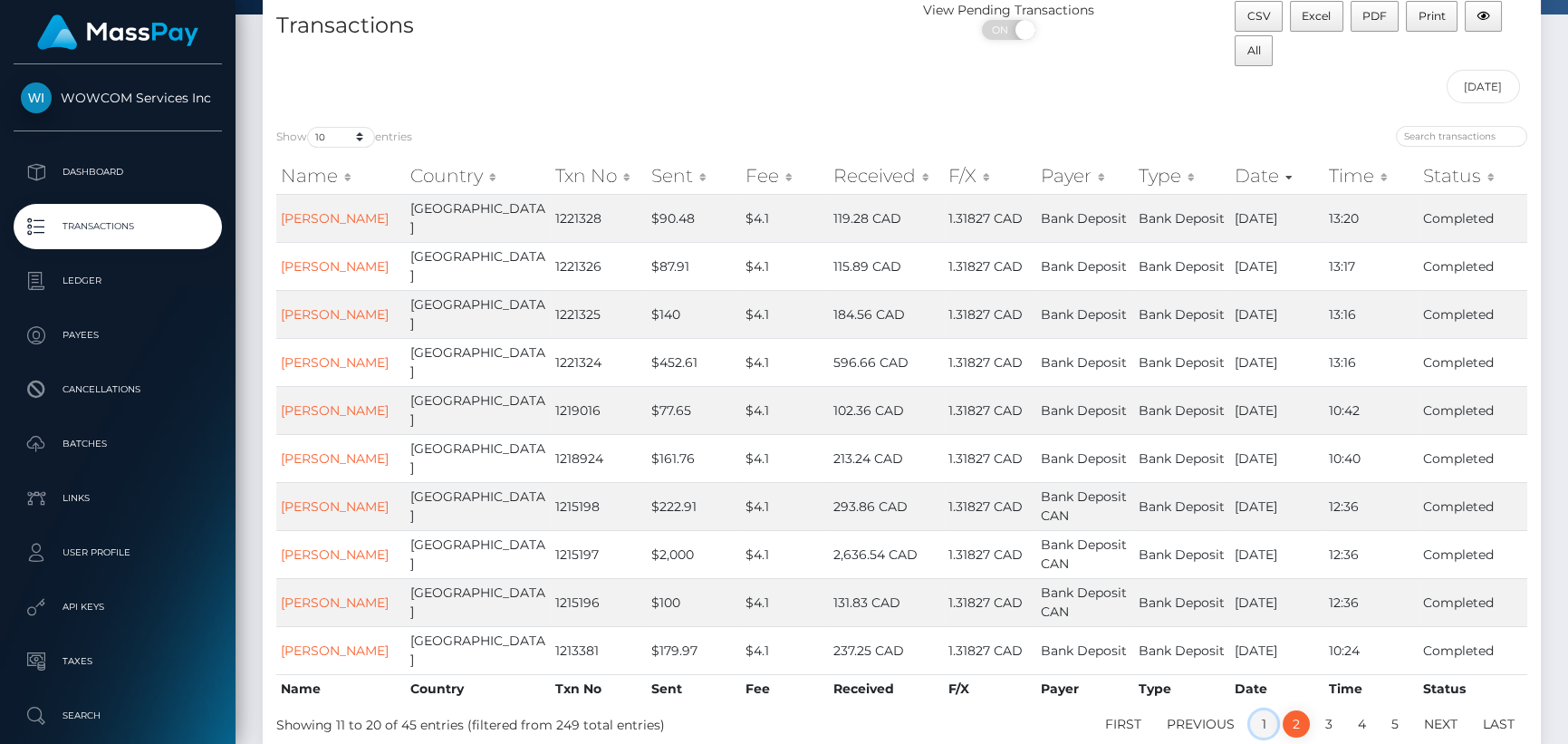
click at [1268, 710] on link "1" at bounding box center [1263, 723] width 27 height 27
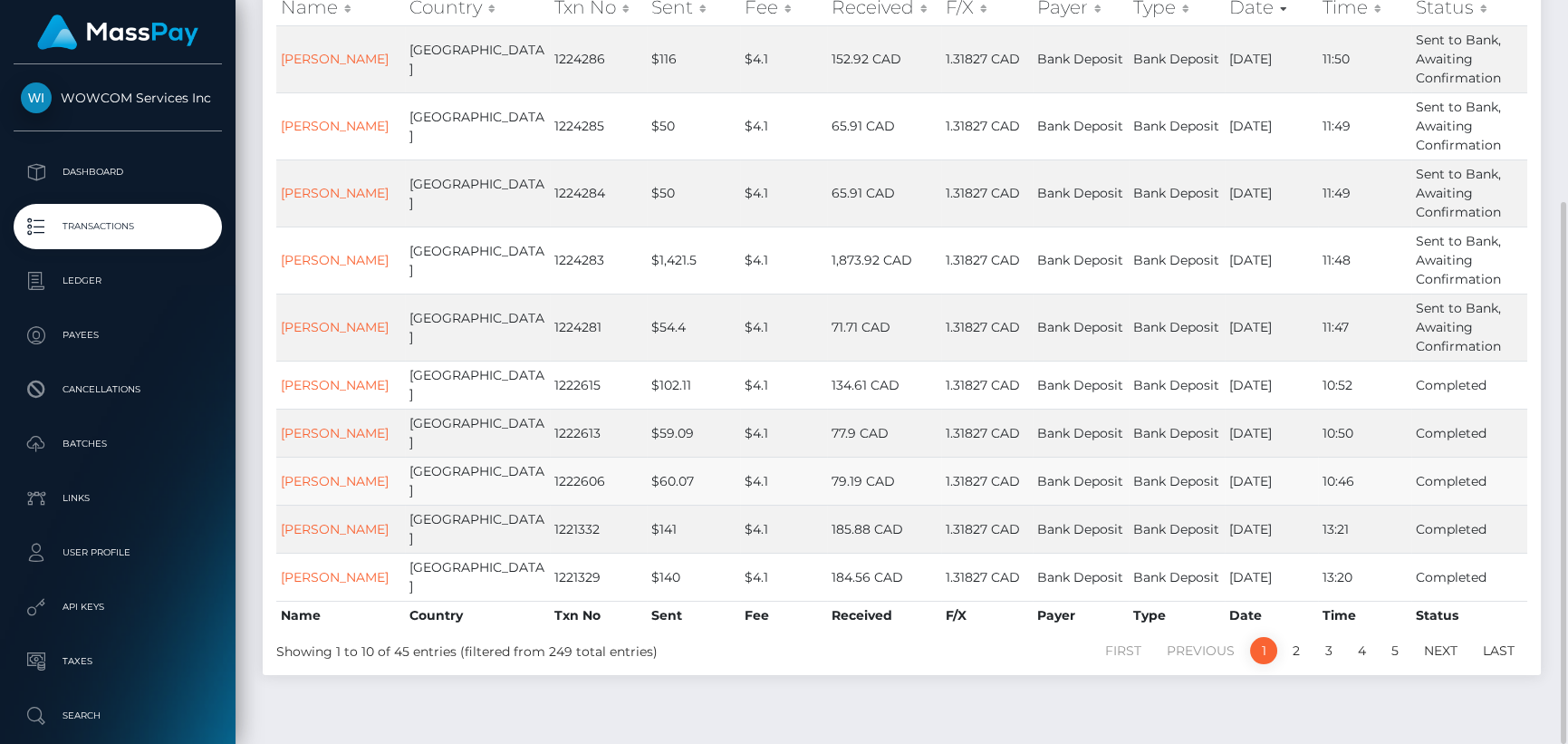
scroll to position [276, 0]
click at [1290, 637] on link "2" at bounding box center [1296, 650] width 27 height 27
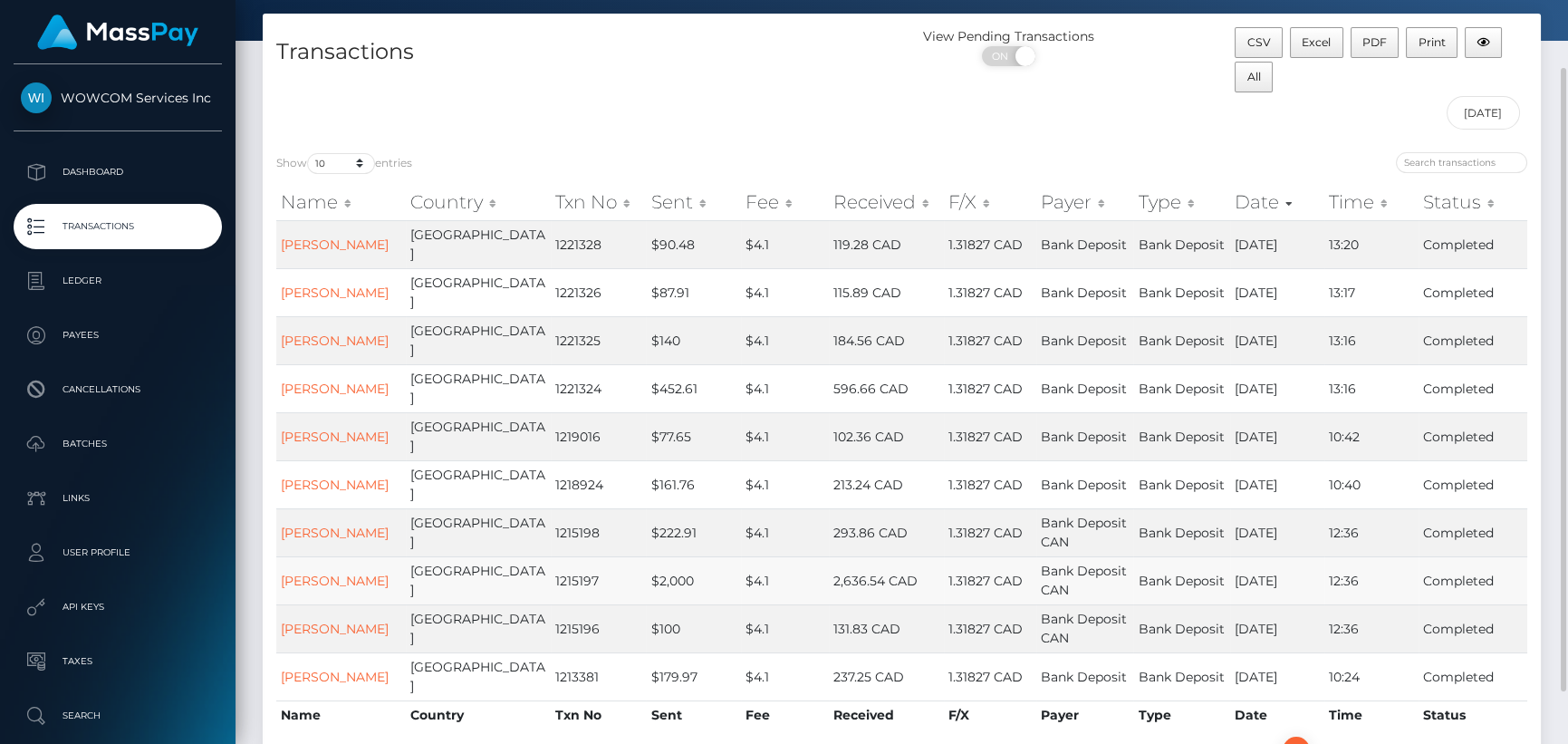
scroll to position [143, 0]
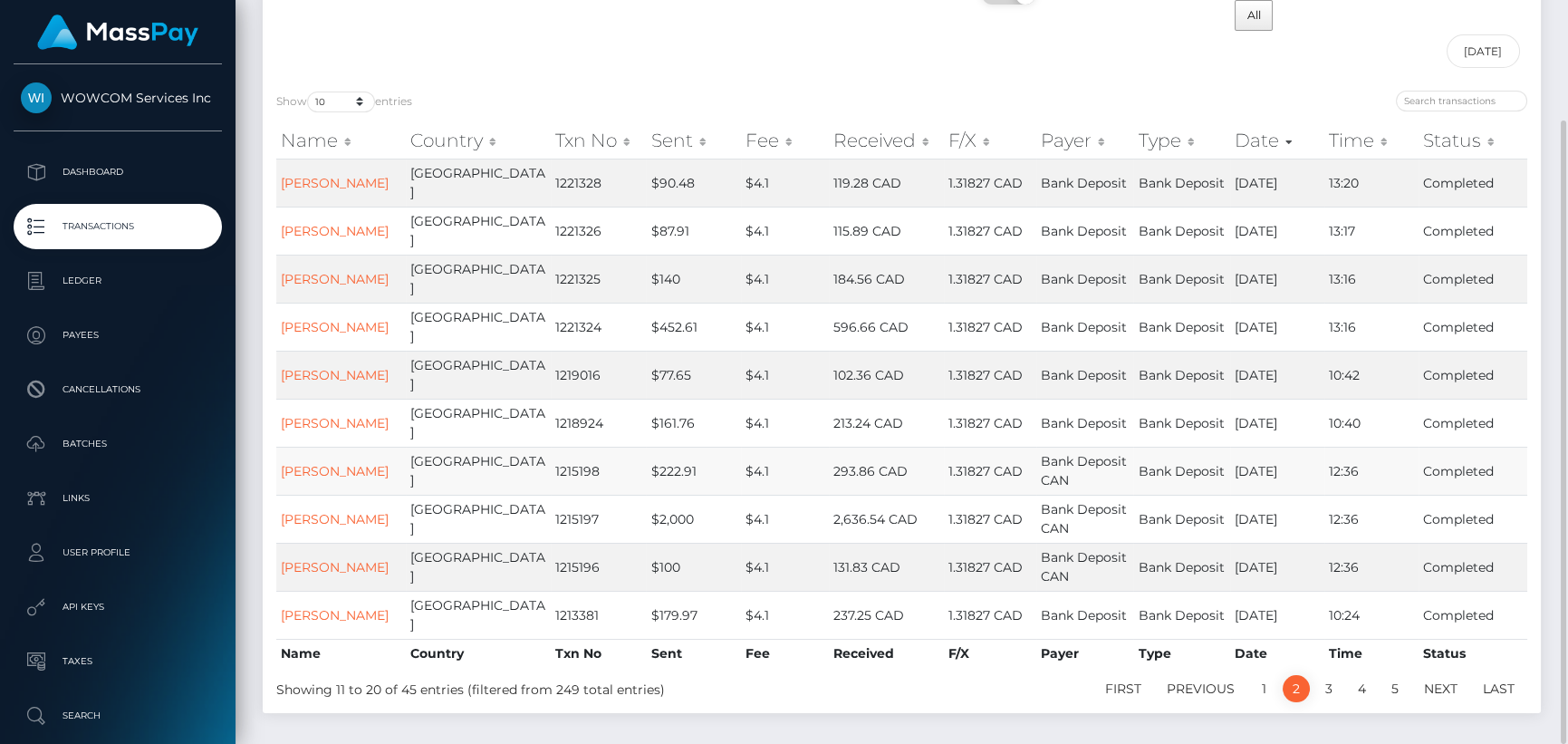
drag, startPoint x: 1248, startPoint y: 406, endPoint x: 1277, endPoint y: 406, distance: 29.0
click at [1277, 447] on td "08/08/25" at bounding box center [1277, 471] width 94 height 48
click at [1231, 398] on td "08/11/25" at bounding box center [1277, 422] width 94 height 48
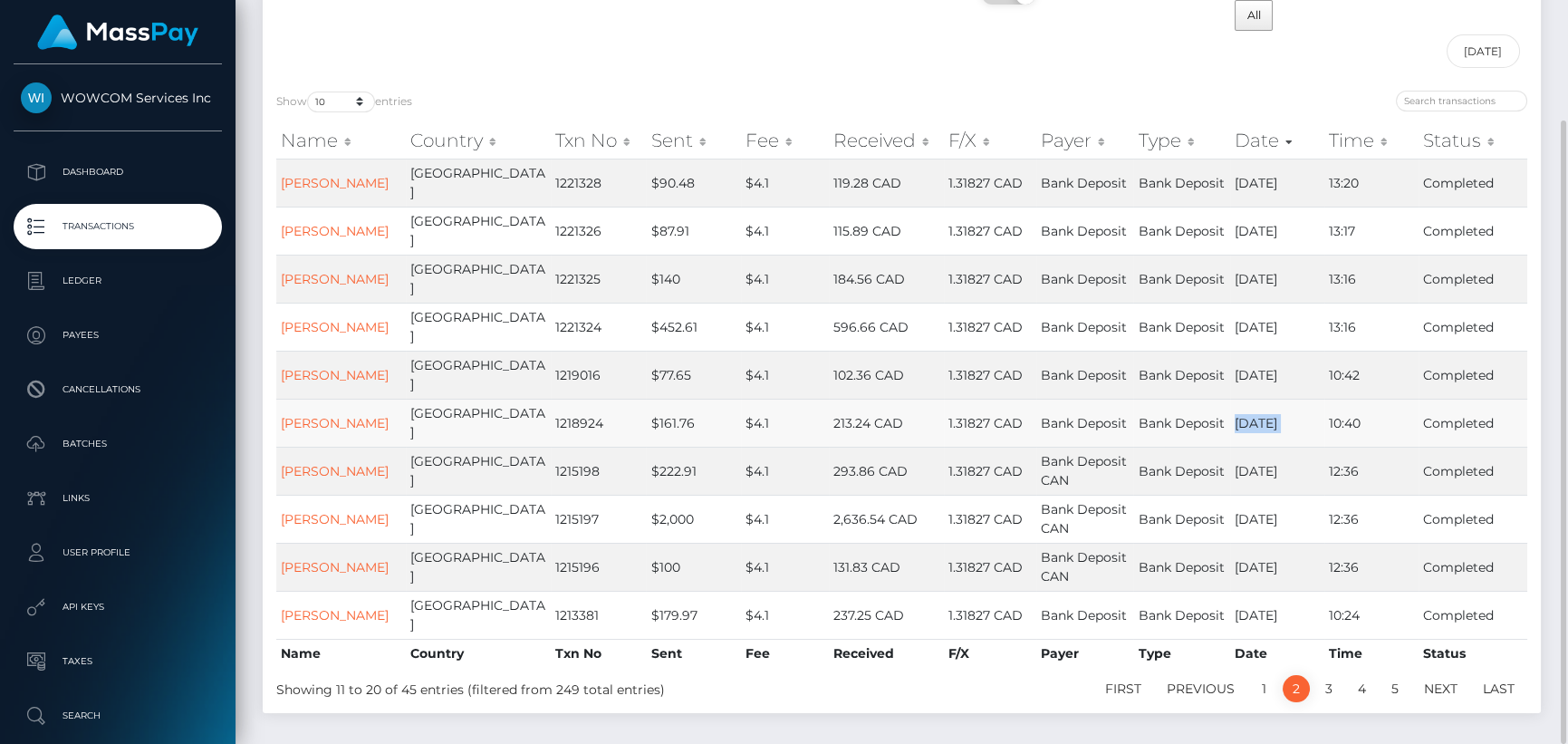
click at [1231, 398] on td "08/11/25" at bounding box center [1277, 422] width 94 height 48
click at [1191, 303] on td "Bank Deposit" at bounding box center [1182, 327] width 97 height 48
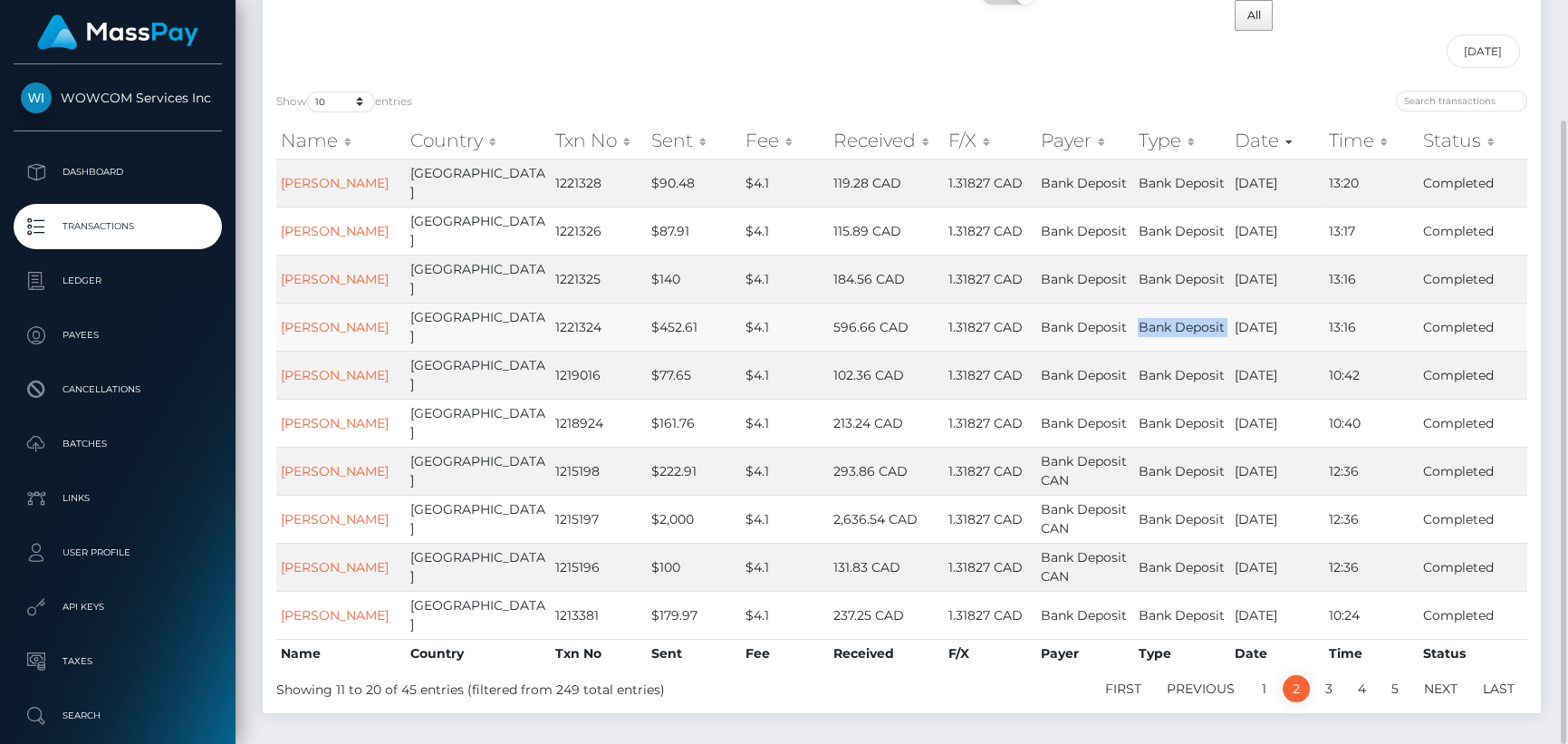
click at [1154, 303] on td "Bank Deposit" at bounding box center [1182, 327] width 97 height 48
drag, startPoint x: 912, startPoint y: 284, endPoint x: 994, endPoint y: 286, distance: 82.0
click at [992, 303] on td "1.31827 CAD" at bounding box center [989, 327] width 92 height 48
click at [994, 303] on td "1.31827 CAD" at bounding box center [989, 327] width 92 height 48
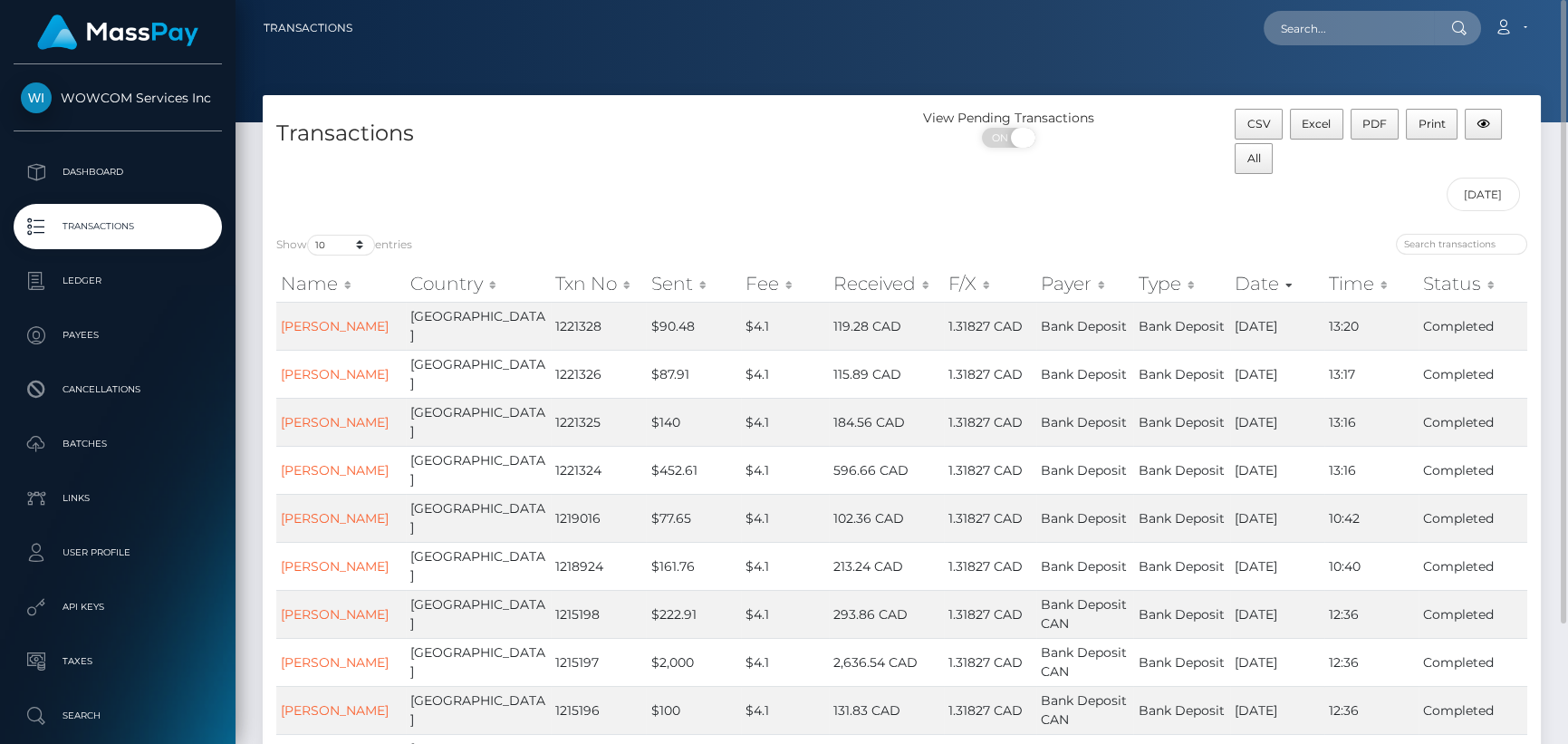
click at [1010, 142] on span "ON" at bounding box center [1003, 138] width 46 height 20
checkbox input "false"
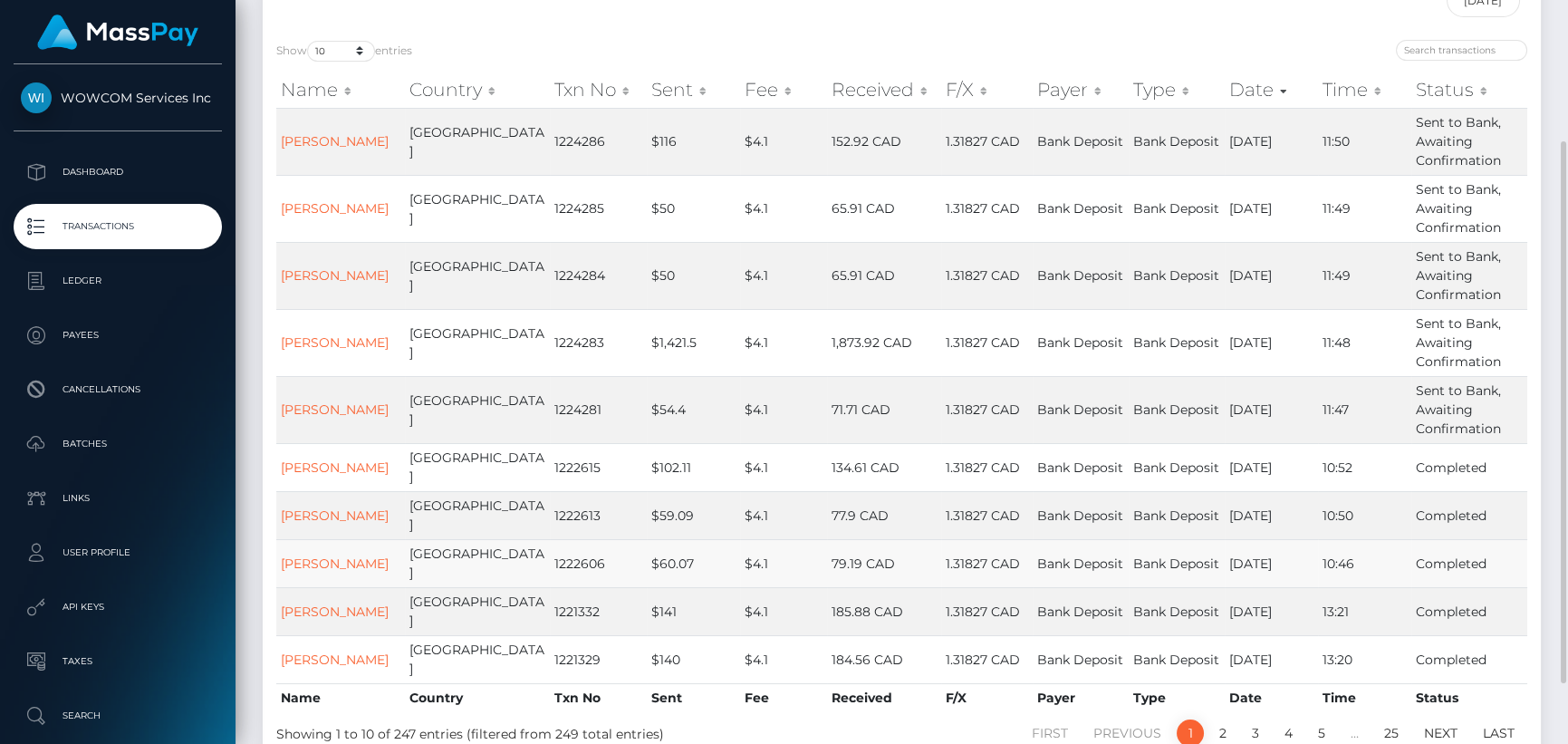
scroll to position [276, 0]
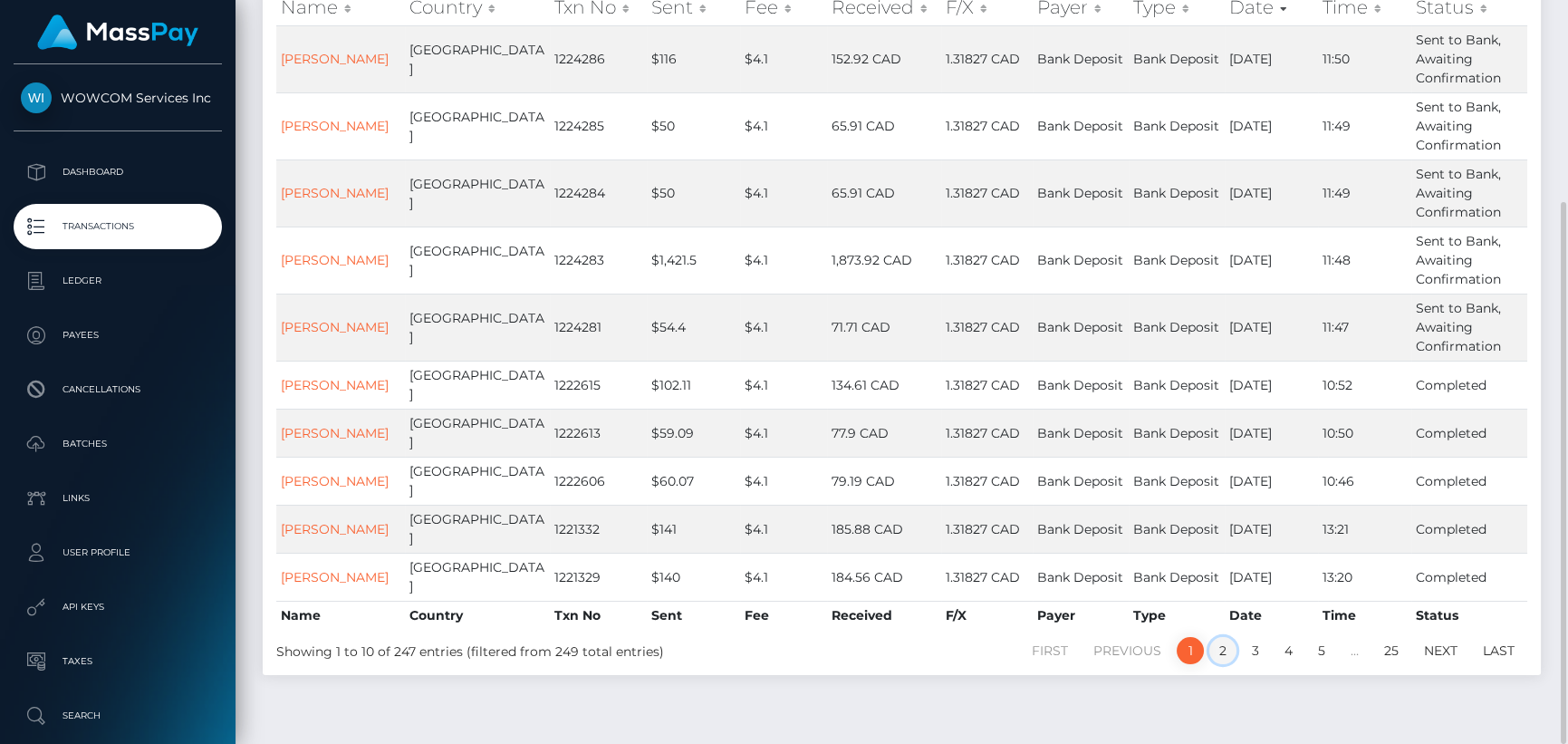
click at [1229, 637] on link "2" at bounding box center [1222, 650] width 27 height 27
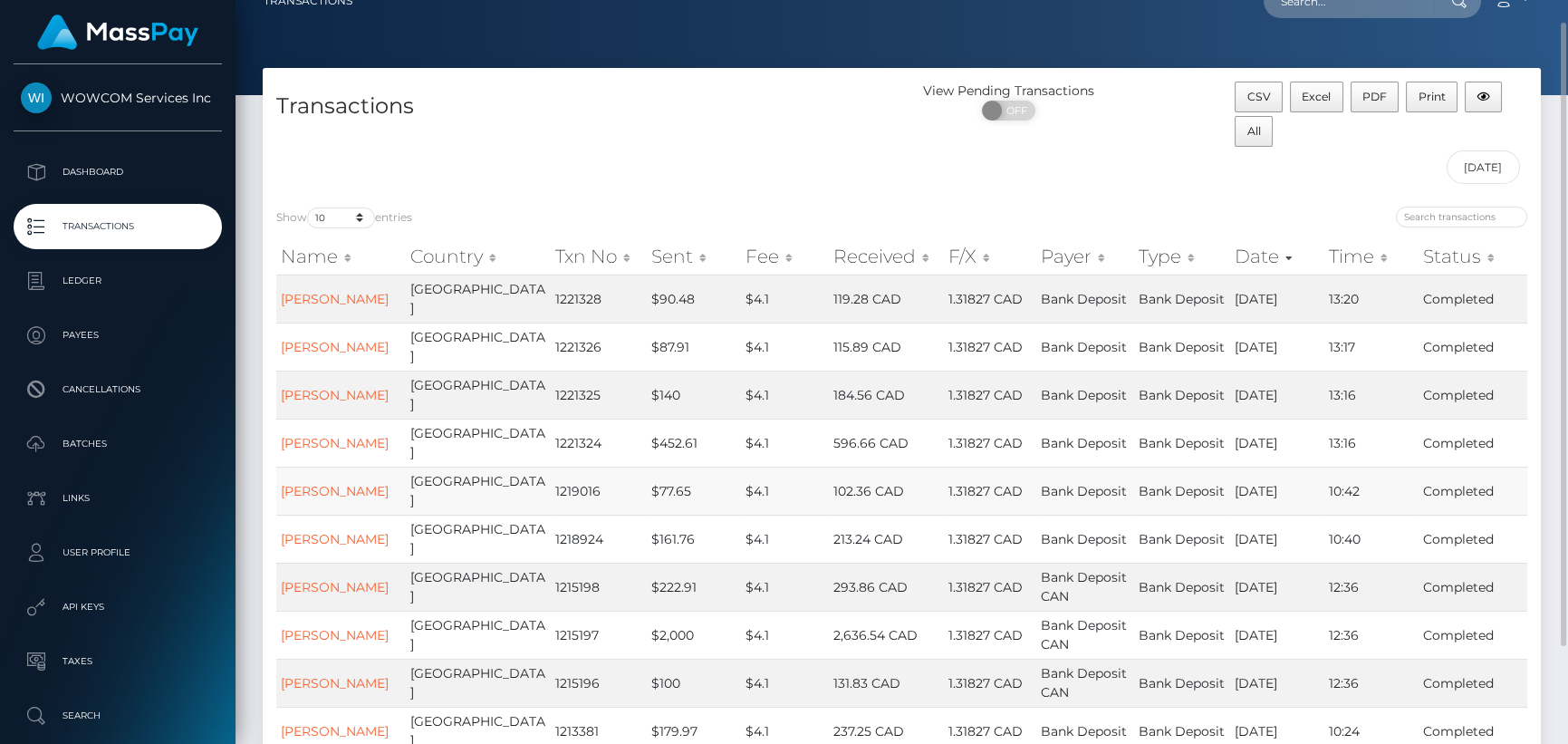
scroll to position [0, 0]
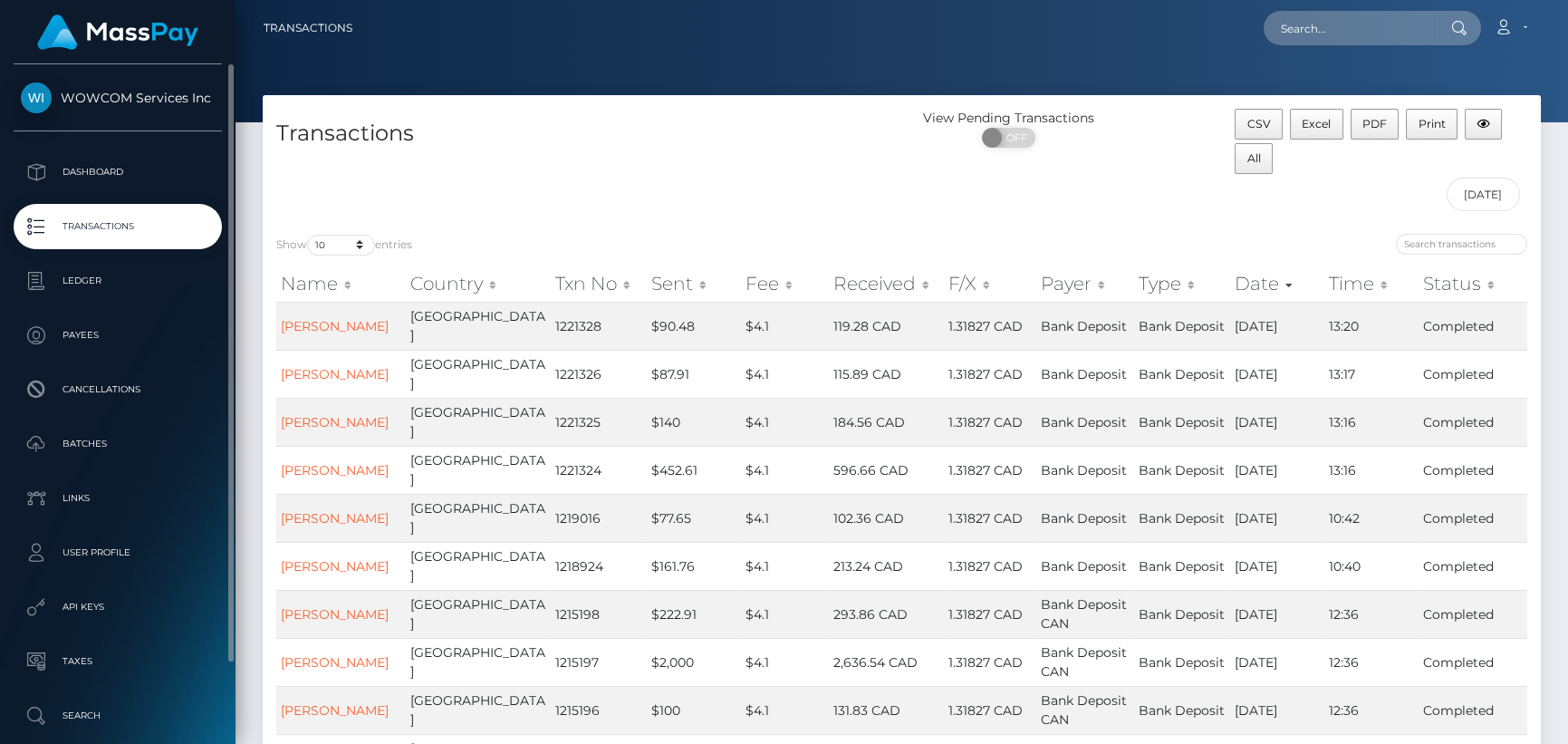
click at [122, 102] on span "WOWCOM Services Inc" at bounding box center [118, 97] width 209 height 16
click at [133, 278] on p "Ledger" at bounding box center [117, 280] width 194 height 27
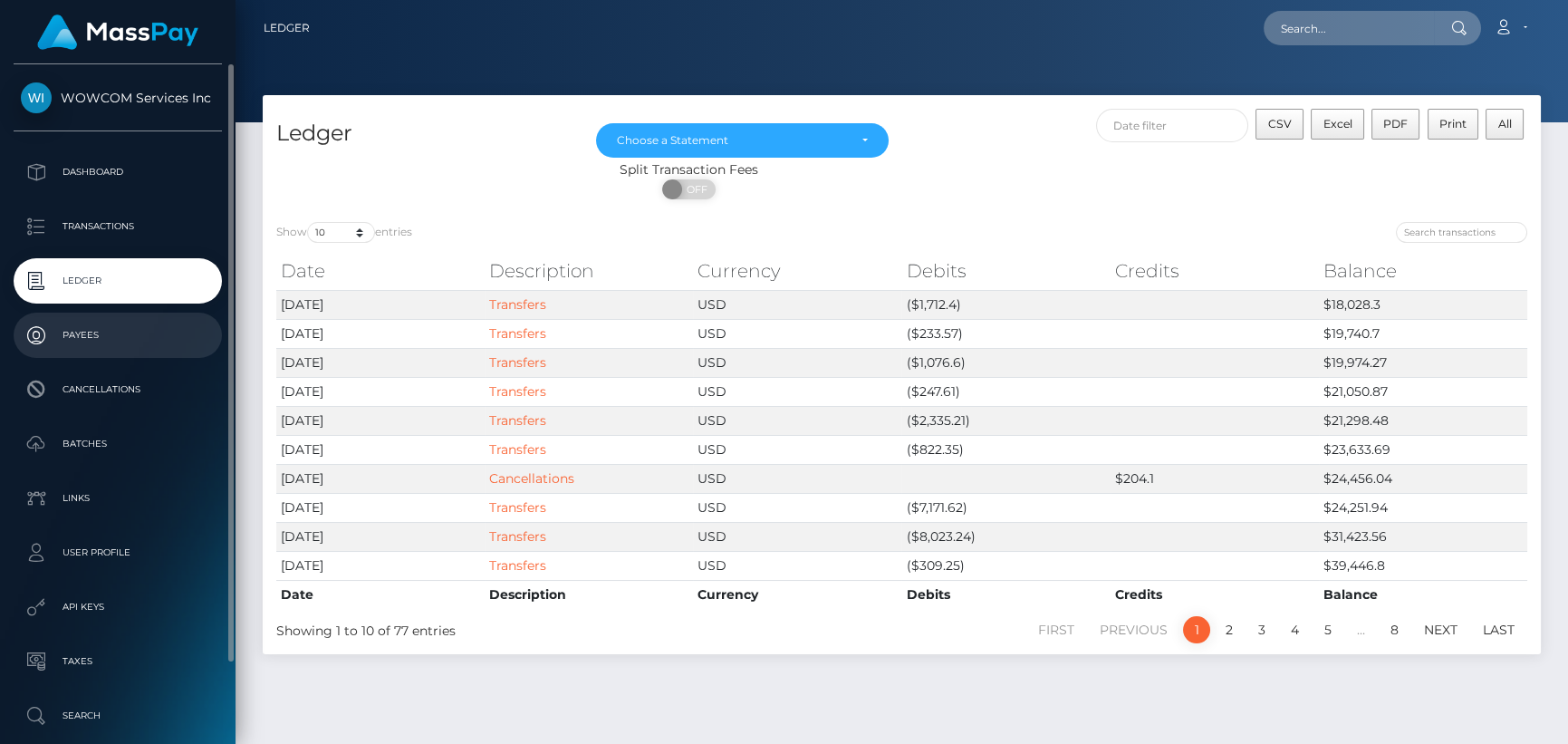
click at [109, 327] on p "Payees" at bounding box center [117, 335] width 194 height 27
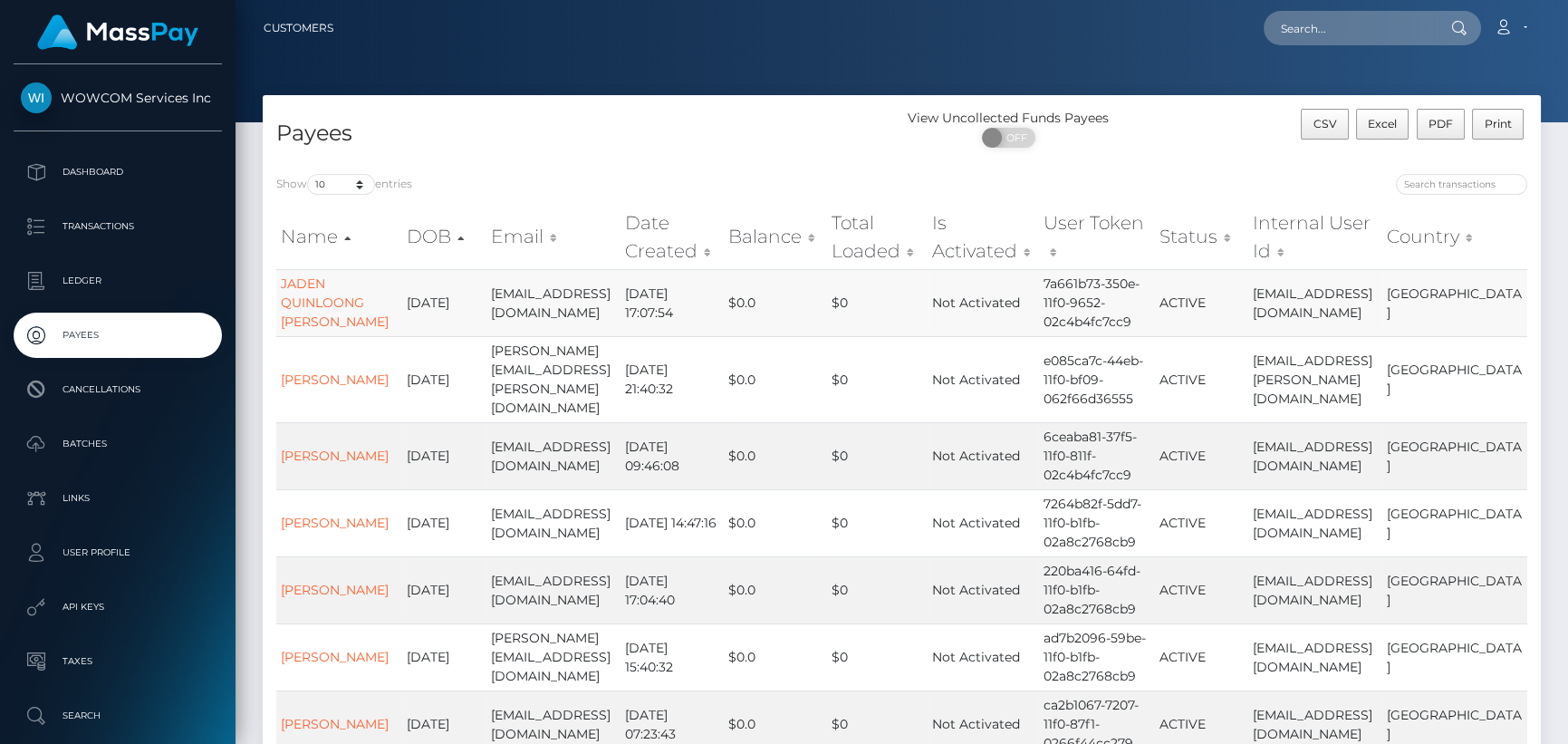
click at [564, 299] on td "[EMAIL_ADDRESS][DOMAIN_NAME]" at bounding box center [553, 302] width 134 height 67
click at [1443, 184] on input "search" at bounding box center [1462, 184] width 131 height 21
click at [1454, 178] on input "search" at bounding box center [1462, 184] width 131 height 21
paste input "[EMAIL_ADDRESS][DOMAIN_NAME]"
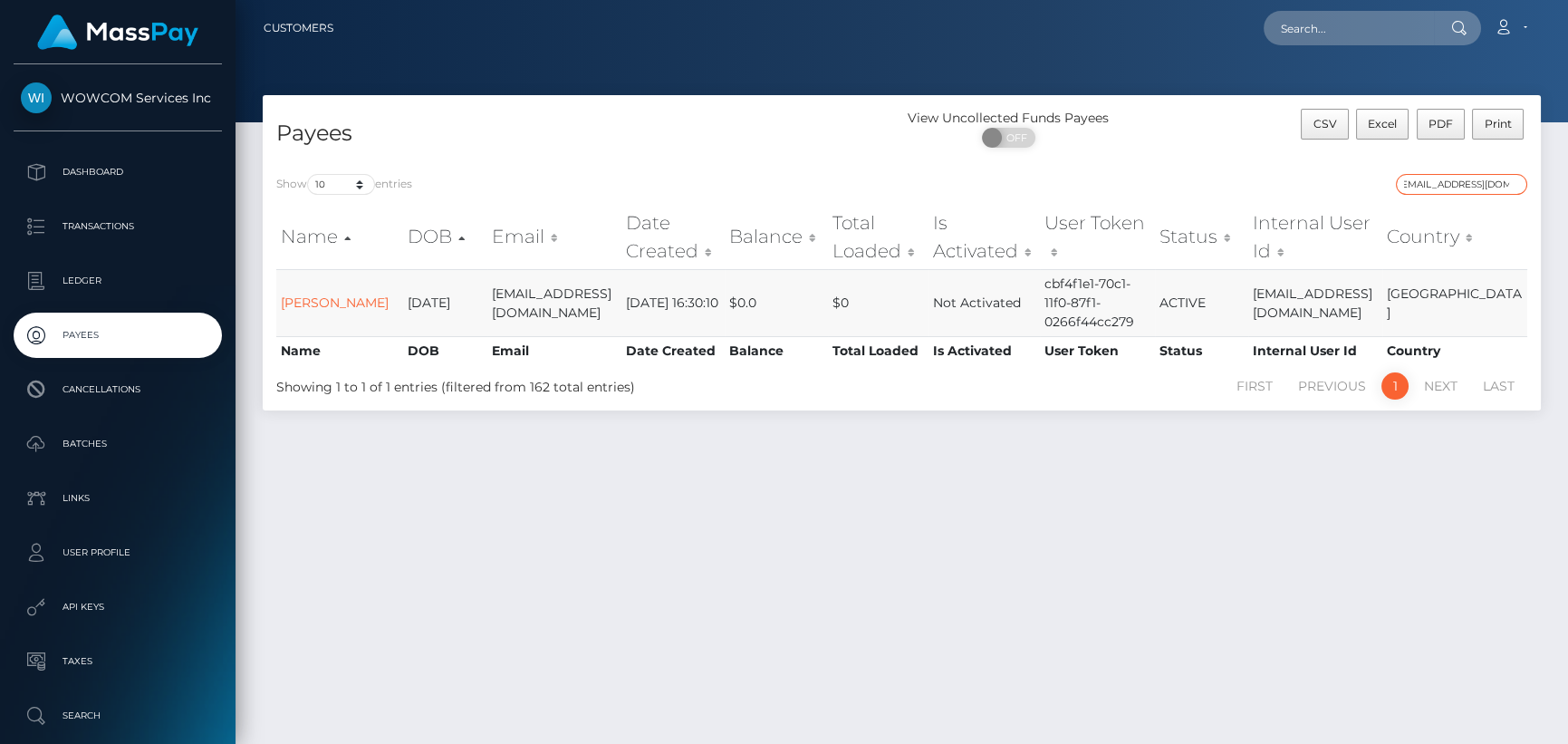
type input "[EMAIL_ADDRESS][DOMAIN_NAME]"
click at [1137, 294] on td "cbf4f1e1-70c1-11f0-87f1-0266f44cc279" at bounding box center [1096, 302] width 114 height 67
drag, startPoint x: 1187, startPoint y: 301, endPoint x: 1268, endPoint y: 300, distance: 81.0
click at [1248, 300] on td "ACTIVE" at bounding box center [1202, 302] width 93 height 67
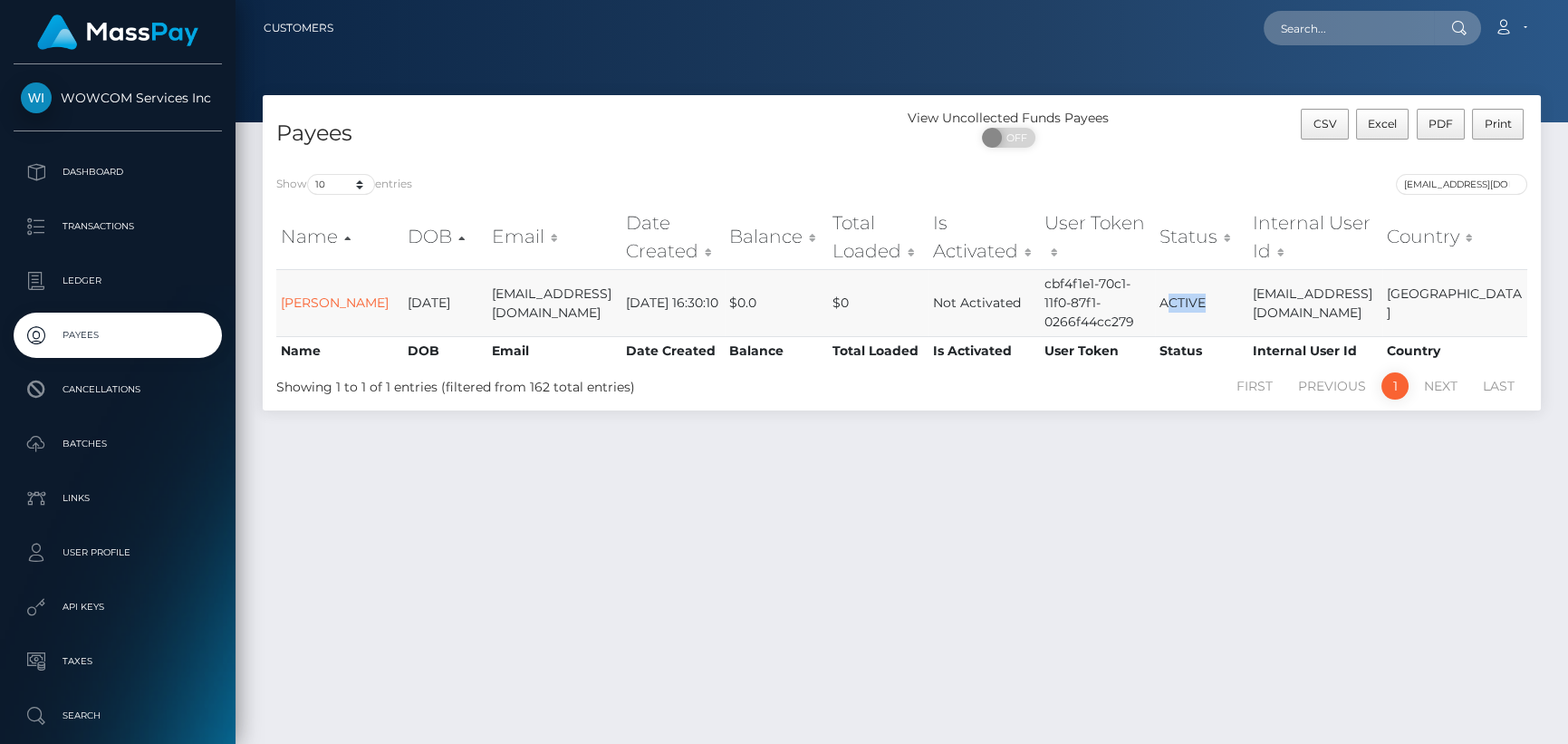
click at [1248, 300] on td "ACTIVE" at bounding box center [1202, 302] width 93 height 67
drag, startPoint x: 913, startPoint y: 302, endPoint x: 1052, endPoint y: 295, distance: 139.2
click at [1052, 295] on tr "[PERSON_NAME] [DATE] [EMAIL_ADDRESS][DOMAIN_NAME] [DATE] 16:30:10 $0.0 $0 Not A…" at bounding box center [902, 302] width 1251 height 67
click at [1040, 295] on td "Not Activated" at bounding box center [984, 302] width 111 height 67
drag, startPoint x: 915, startPoint y: 304, endPoint x: 1074, endPoint y: 311, distance: 159.2
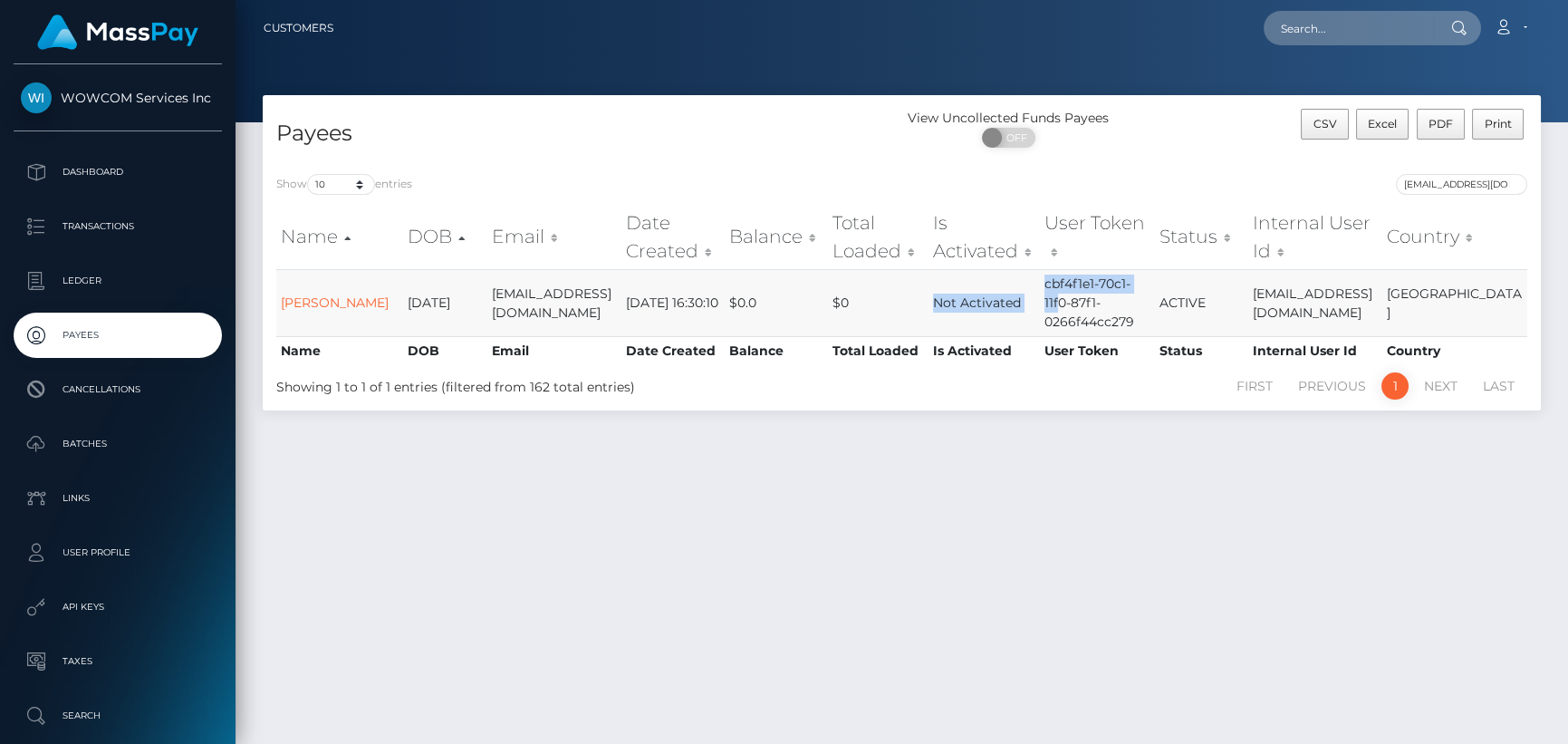
click at [1074, 311] on tr "[PERSON_NAME] [DATE] [EMAIL_ADDRESS][DOMAIN_NAME] [DATE] 16:30:10 $0.0 $0 Not A…" at bounding box center [902, 302] width 1251 height 67
click at [1074, 311] on td "cbf4f1e1-70c1-11f0-87f1-0266f44cc279" at bounding box center [1096, 302] width 114 height 67
click at [1461, 182] on input "[EMAIL_ADDRESS][DOMAIN_NAME]" at bounding box center [1462, 184] width 131 height 21
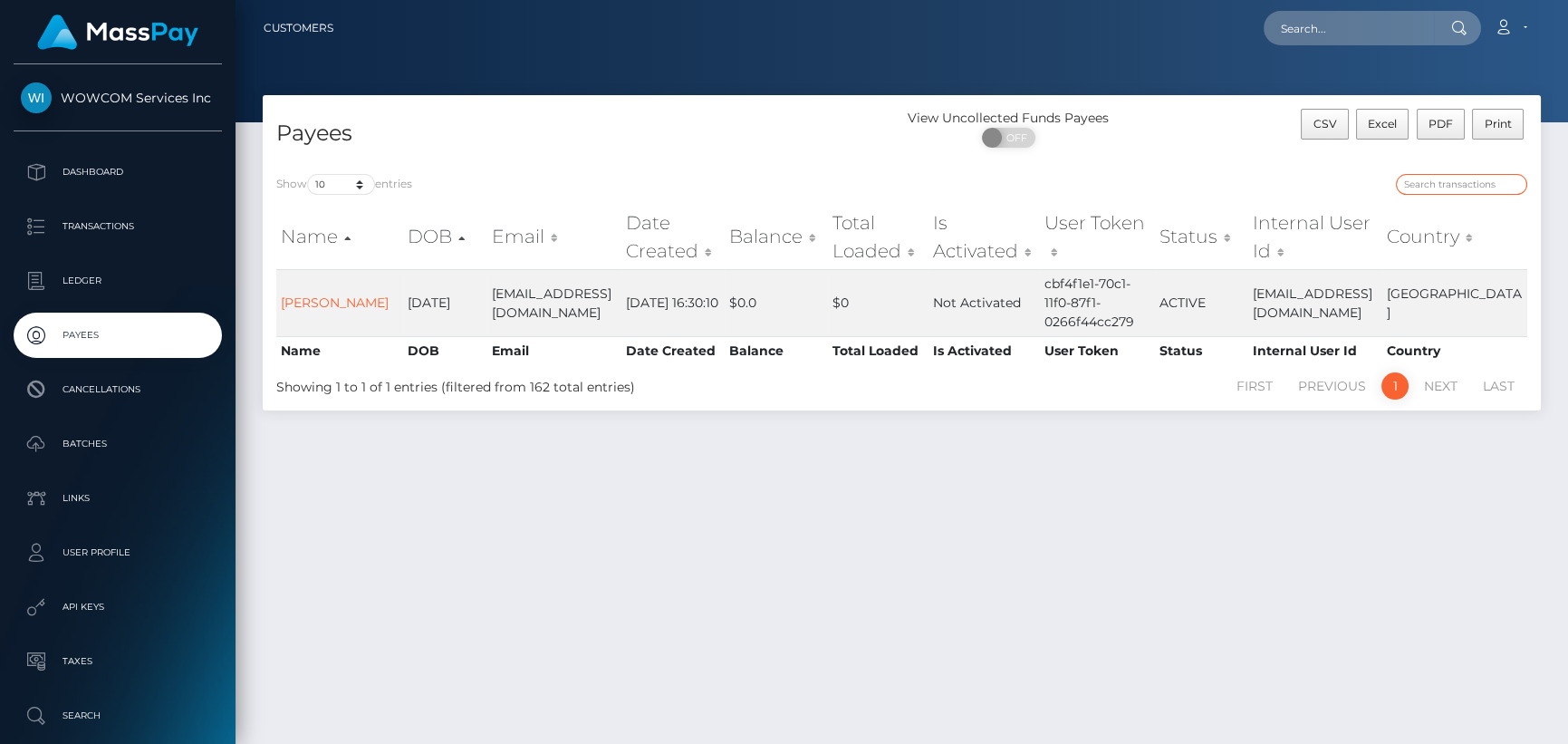
type input "ç"
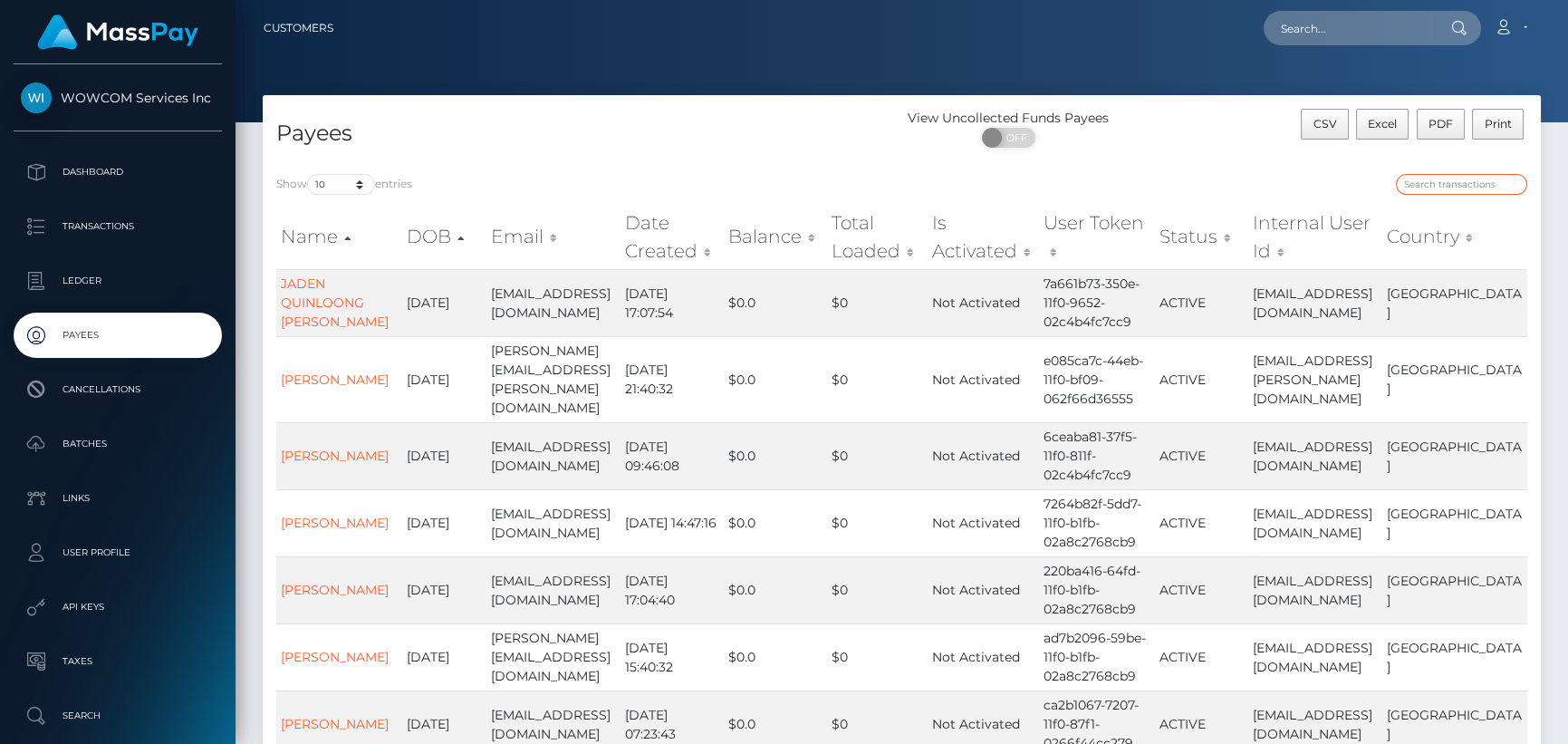
click at [1465, 182] on input "search" at bounding box center [1462, 184] width 131 height 21
paste input "[EMAIL_ADDRESS][DOMAIN_NAME]"
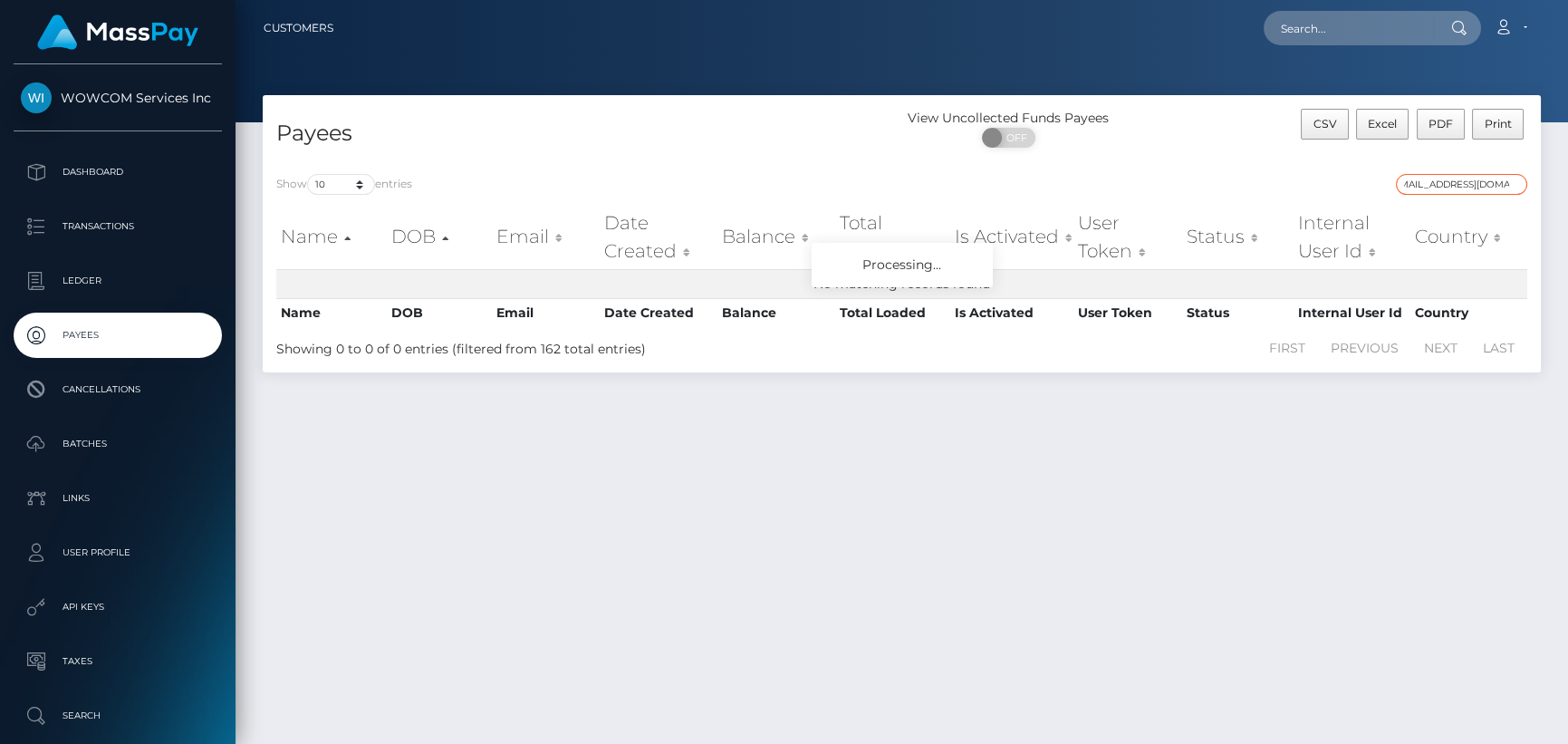
type input "[EMAIL_ADDRESS][DOMAIN_NAME]"
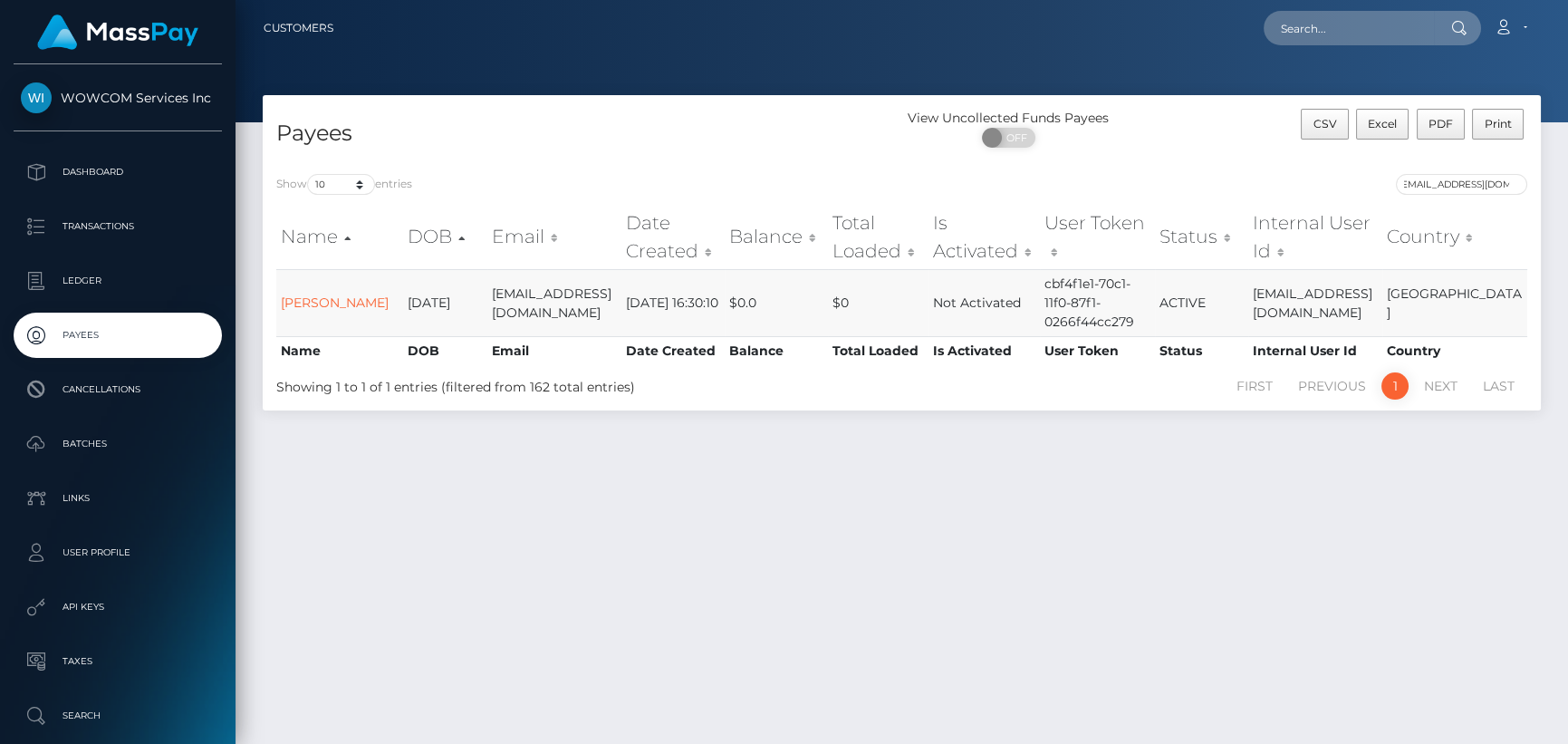
click at [410, 301] on td "[DATE]" at bounding box center [445, 302] width 84 height 67
click at [320, 299] on link "[PERSON_NAME]" at bounding box center [335, 302] width 108 height 16
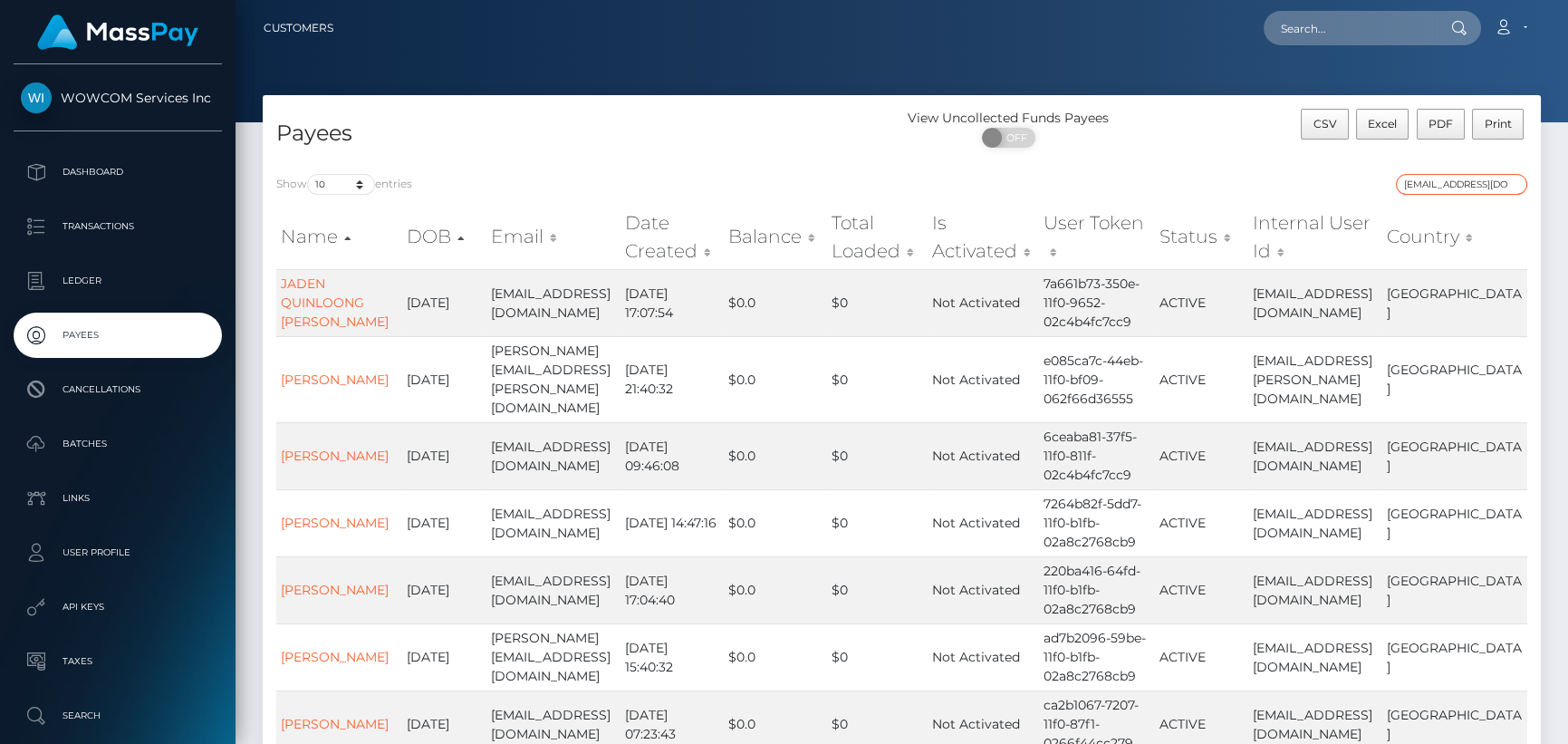
click at [1437, 182] on input "[EMAIL_ADDRESS][DOMAIN_NAME]" at bounding box center [1462, 184] width 131 height 21
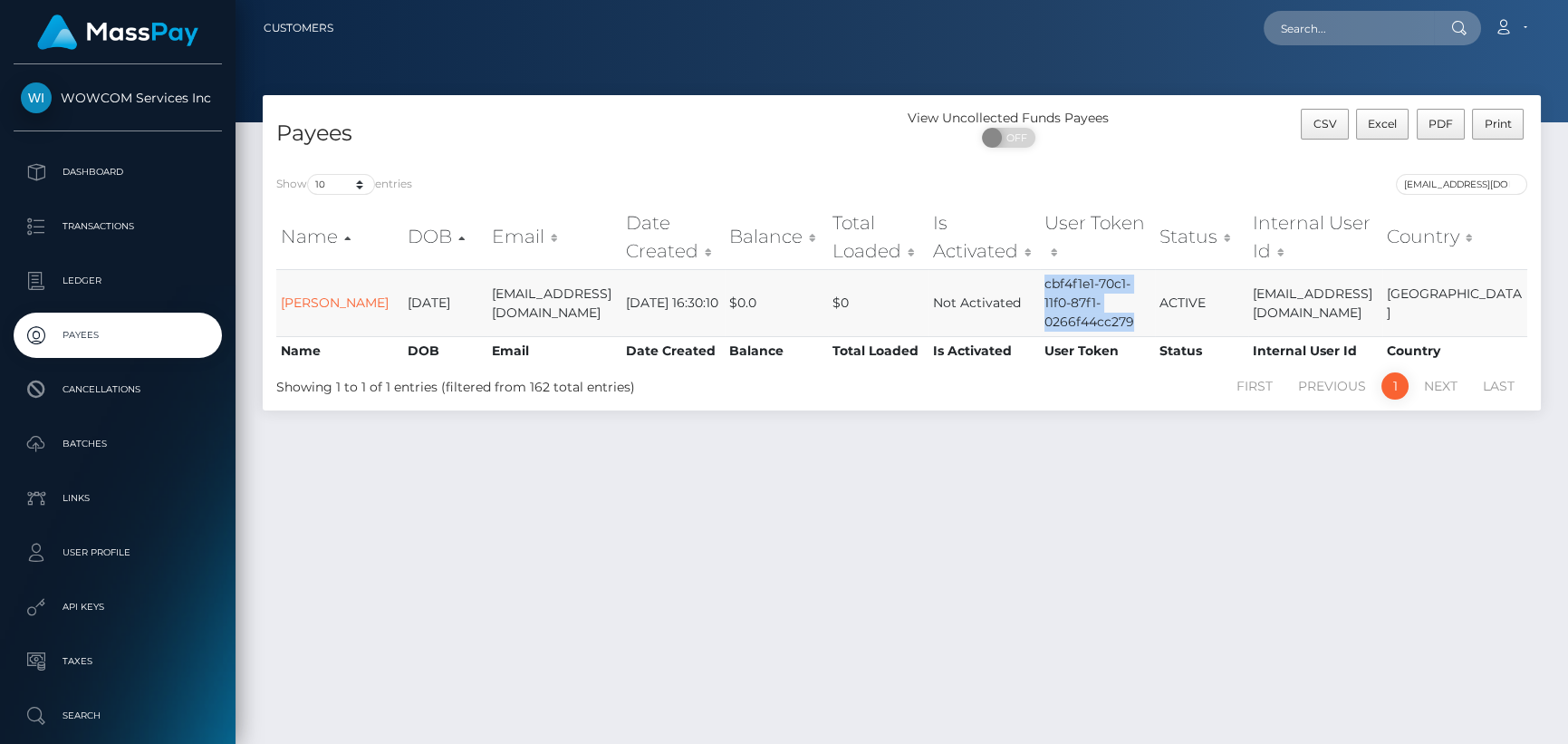
drag, startPoint x: 1058, startPoint y: 281, endPoint x: 1167, endPoint y: 335, distance: 121.6
click at [1154, 335] on td "cbf4f1e1-70c1-11f0-87f1-0266f44cc279" at bounding box center [1096, 302] width 114 height 67
click at [1152, 223] on th "User Token" at bounding box center [1096, 236] width 114 height 65
click at [1145, 233] on th "User Token" at bounding box center [1096, 236] width 114 height 65
drag, startPoint x: 1149, startPoint y: 319, endPoint x: 1057, endPoint y: 293, distance: 95.6
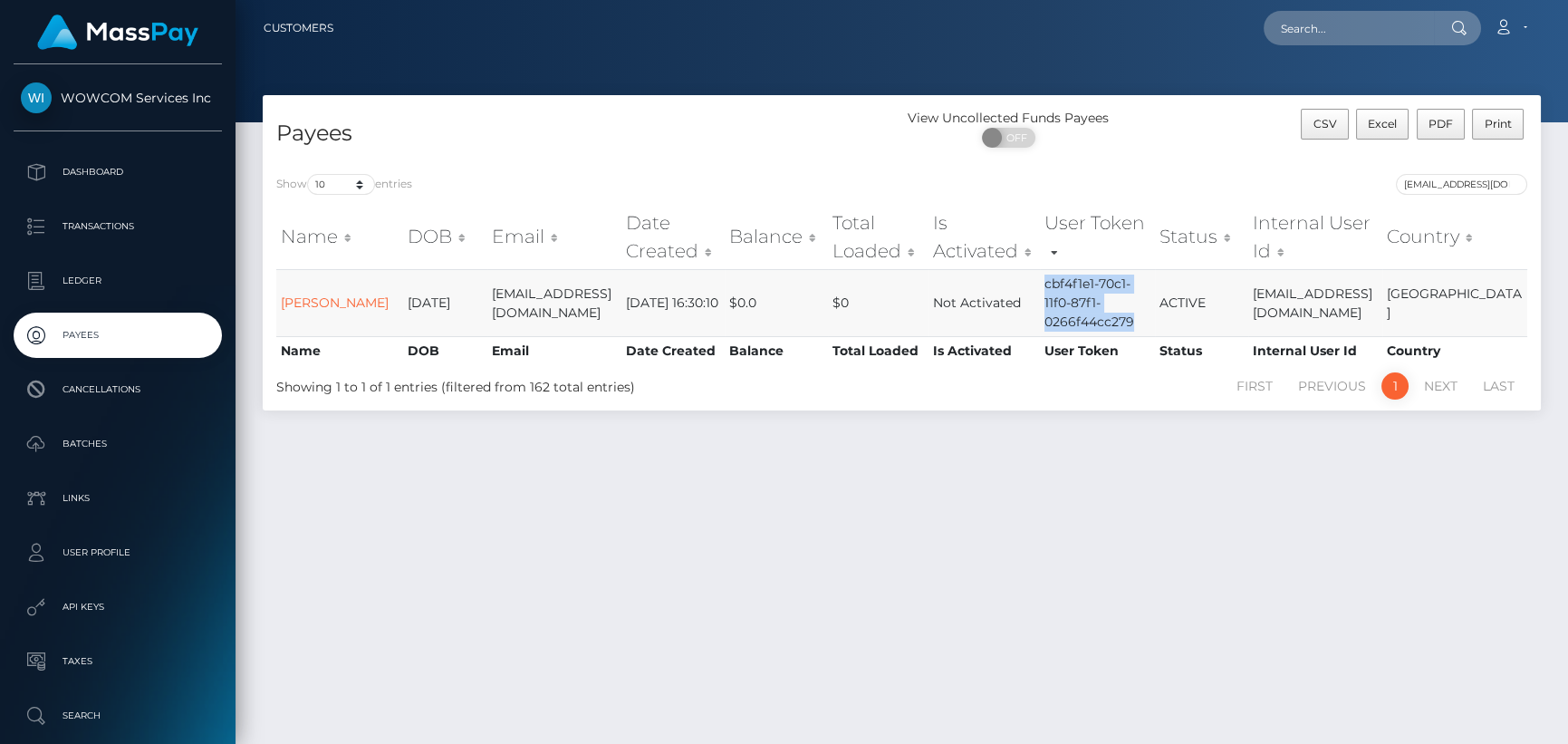
click at [1057, 293] on td "cbf4f1e1-70c1-11f0-87f1-0266f44cc279" at bounding box center [1096, 302] width 114 height 67
copy td "cbf4f1e1-70c1-11f0-87f1-0266f44cc279"
click at [1282, 494] on div "Payees View Uncollected Funds Payees ON OFF CSV Excel PDF Print Show 10 25 50 1…" at bounding box center [902, 411] width 1333 height 633
click at [681, 296] on td "[DATE] 16:30:10" at bounding box center [673, 302] width 103 height 67
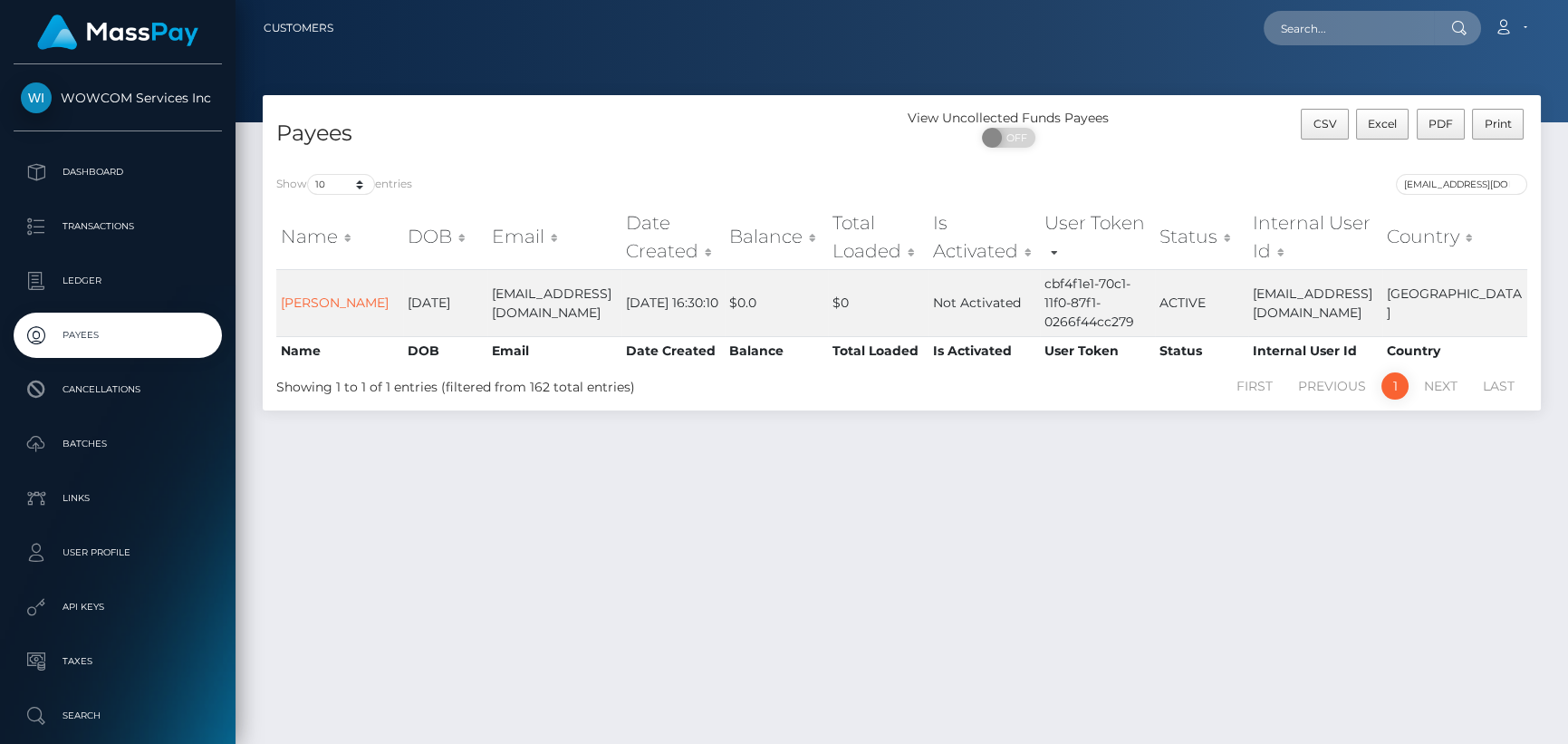
click at [716, 434] on div "Payees View Uncollected Funds Payees ON OFF CSV Excel PDF Print Show 10 25 50 1…" at bounding box center [902, 411] width 1333 height 633
click at [1434, 185] on input "[EMAIL_ADDRESS][DOMAIN_NAME]" at bounding box center [1462, 184] width 131 height 21
paste input "cbf4f1e1-70c1-11f0-87f1-0266f44cc279"
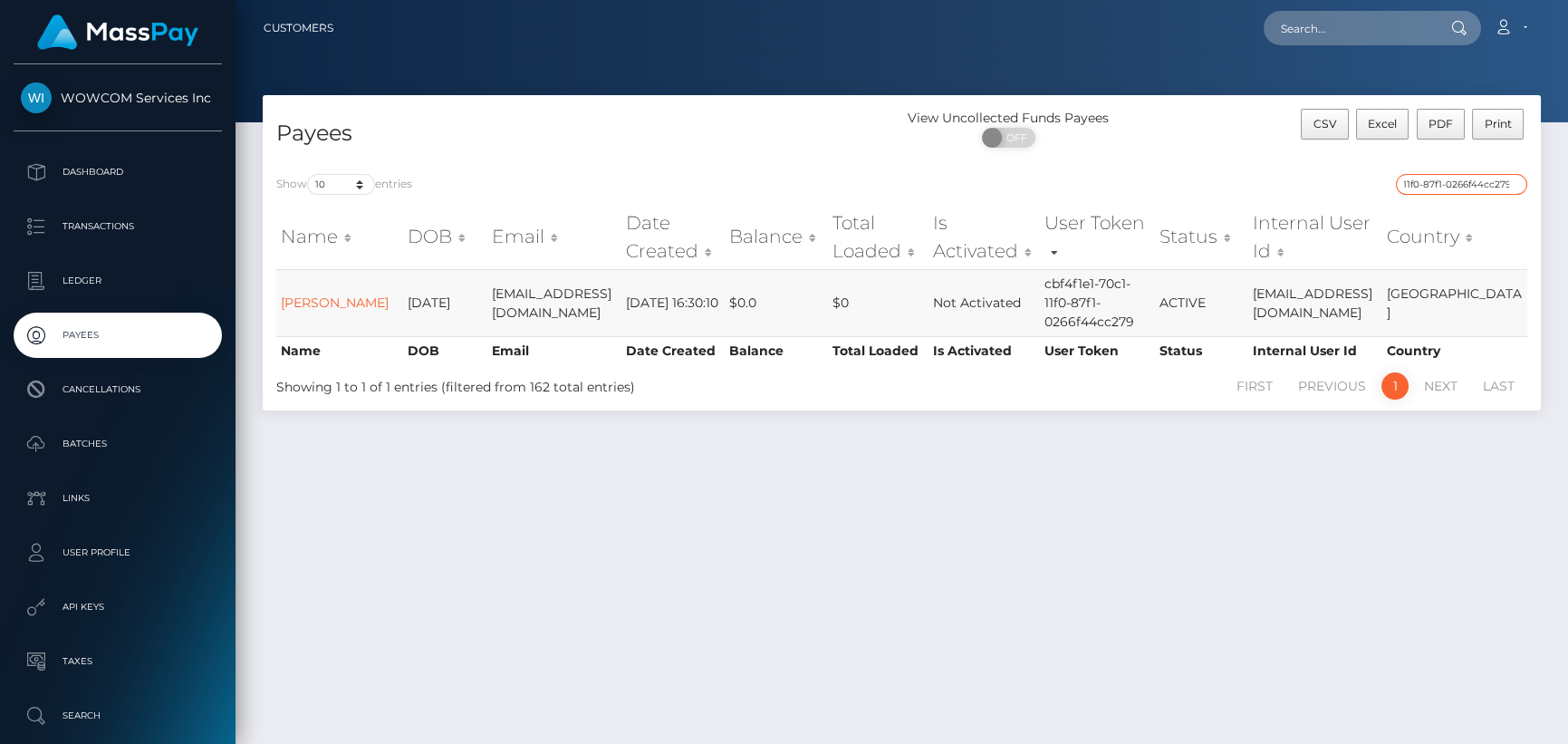
type input "cbf4f1e1-70c1-11f0-87f1-0266f44cc279"
drag, startPoint x: 1307, startPoint y: 282, endPoint x: 1328, endPoint y: 289, distance: 22.1
click at [1314, 282] on td "[EMAIL_ADDRESS][DOMAIN_NAME]" at bounding box center [1315, 302] width 134 height 67
click at [1328, 289] on td "[EMAIL_ADDRESS][DOMAIN_NAME]" at bounding box center [1315, 302] width 134 height 67
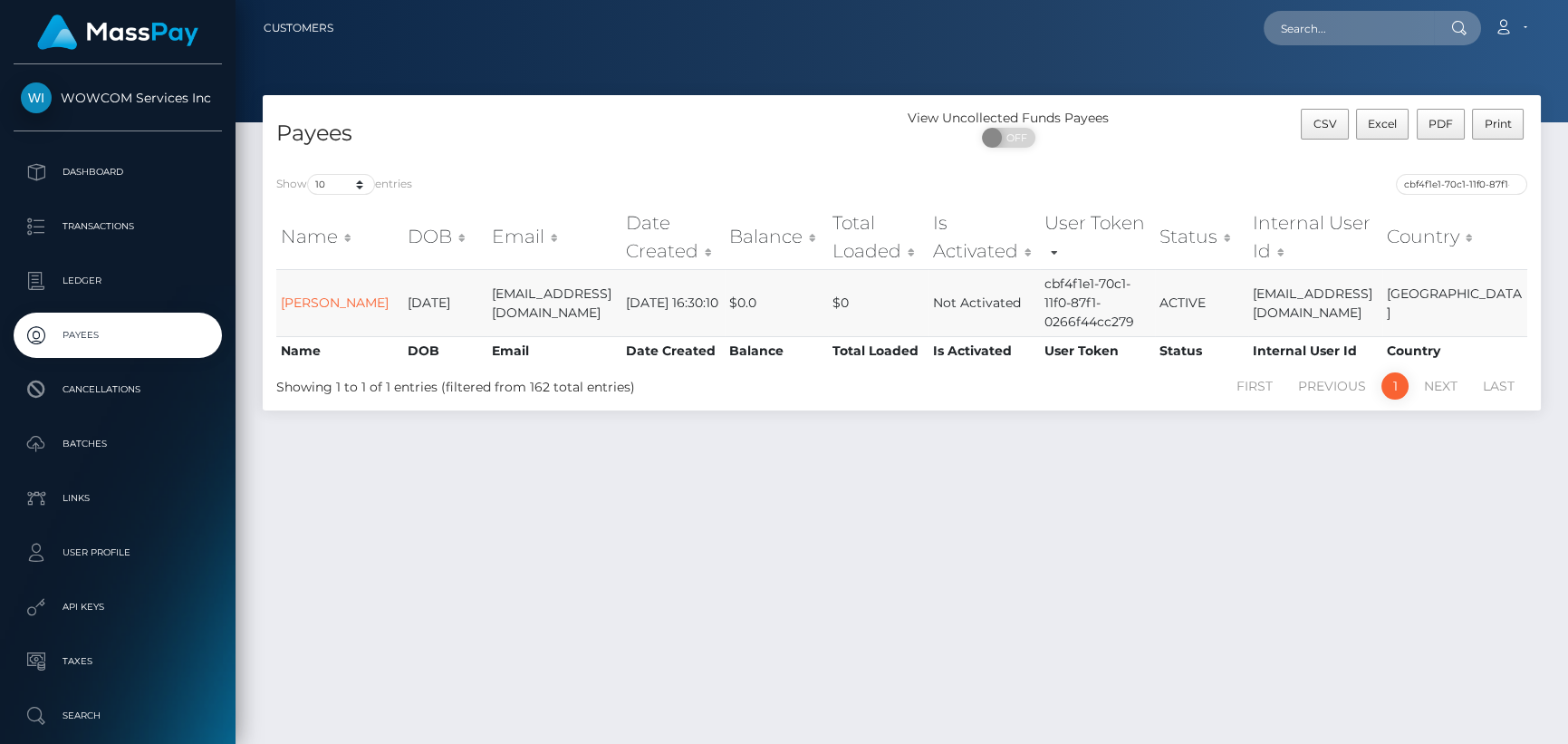
click at [1336, 295] on td "[EMAIL_ADDRESS][DOMAIN_NAME]" at bounding box center [1315, 302] width 134 height 67
drag, startPoint x: 1269, startPoint y: 290, endPoint x: 1384, endPoint y: 308, distance: 116.4
click at [1384, 308] on tr "[PERSON_NAME] [DATE] [EMAIL_ADDRESS][DOMAIN_NAME] [DATE] 16:30:10 $0.0 $0 Not A…" at bounding box center [902, 302] width 1251 height 67
copy tr "[EMAIL_ADDRESS][DOMAIN_NAME]"
click at [1298, 310] on td "[EMAIL_ADDRESS][DOMAIN_NAME]" at bounding box center [1315, 302] width 134 height 67
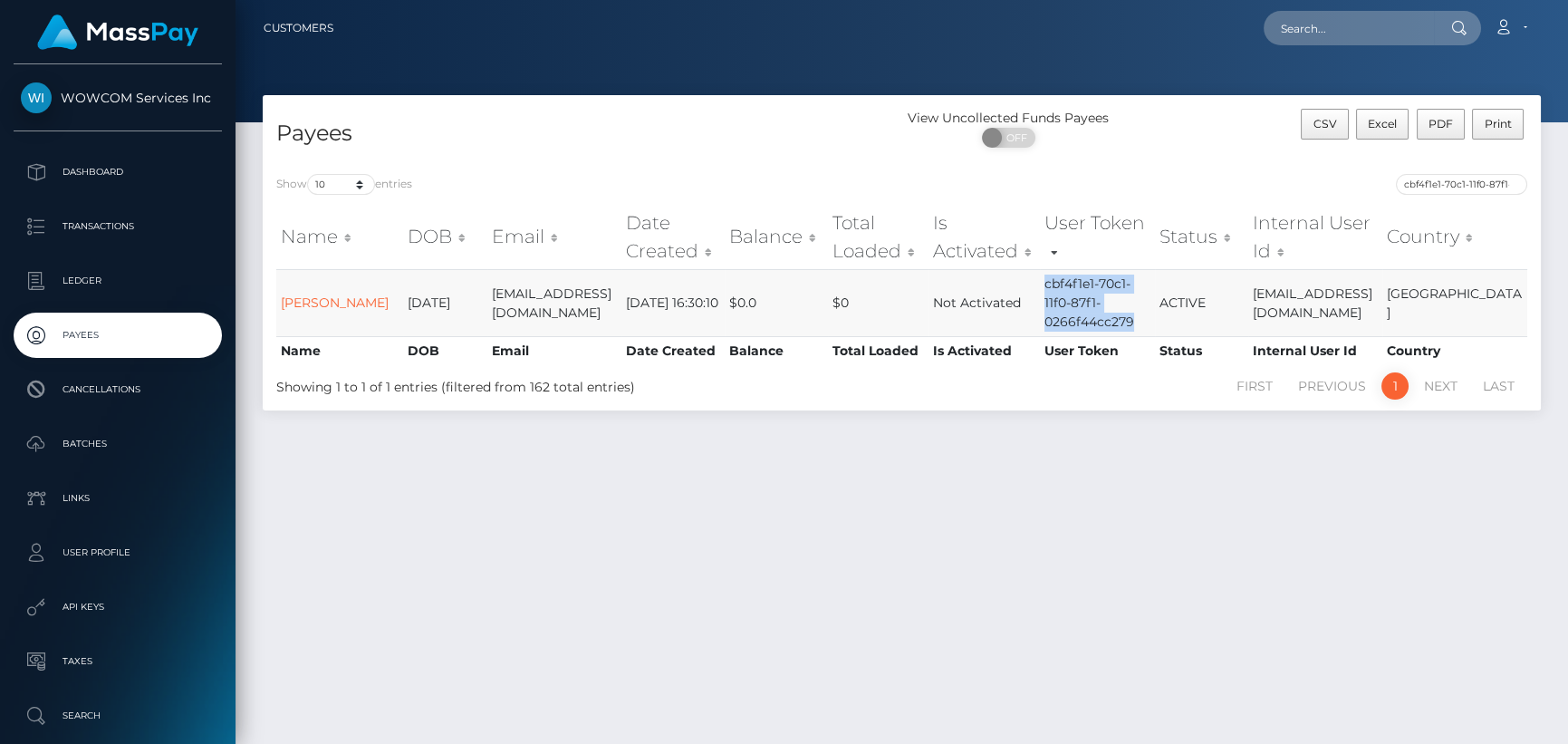
drag, startPoint x: 1152, startPoint y: 320, endPoint x: 1053, endPoint y: 284, distance: 105.3
click at [1053, 284] on tr "[PERSON_NAME] [DATE] [EMAIL_ADDRESS][DOMAIN_NAME] [DATE] 16:30:10 $0.0 $0 Not A…" at bounding box center [902, 302] width 1251 height 67
copy tr "cbf4f1e1-70c1-11f0-87f1-0266f44cc279"
click at [1529, 22] on link "Account" at bounding box center [1510, 28] width 54 height 38
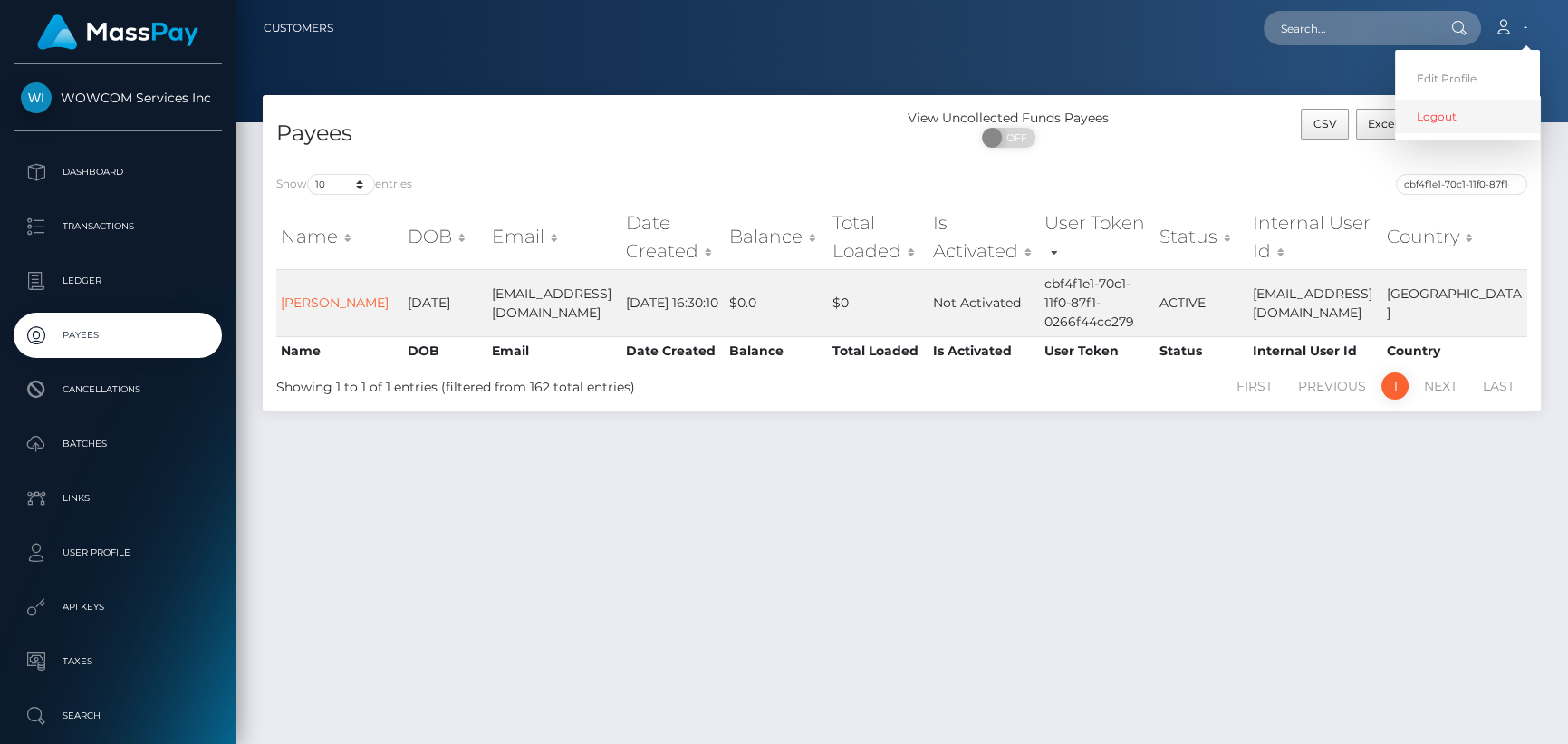
click at [1443, 118] on link "Logout" at bounding box center [1468, 116] width 145 height 34
